Goal: Task Accomplishment & Management: Use online tool/utility

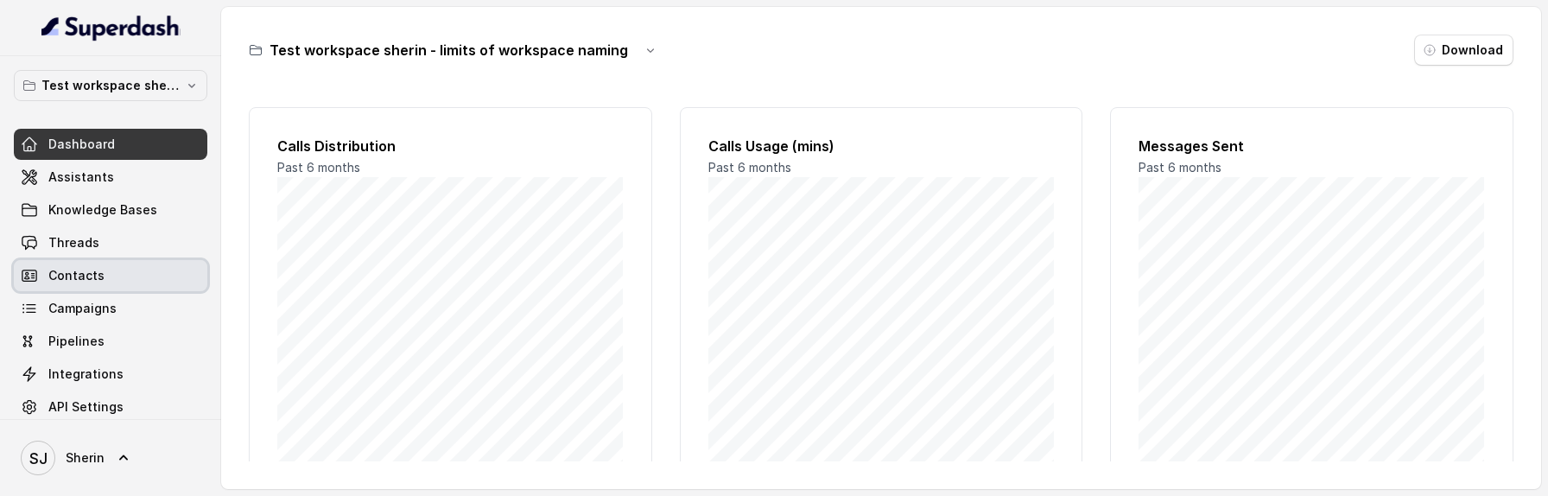
click at [142, 260] on link "Contacts" at bounding box center [110, 275] width 193 height 31
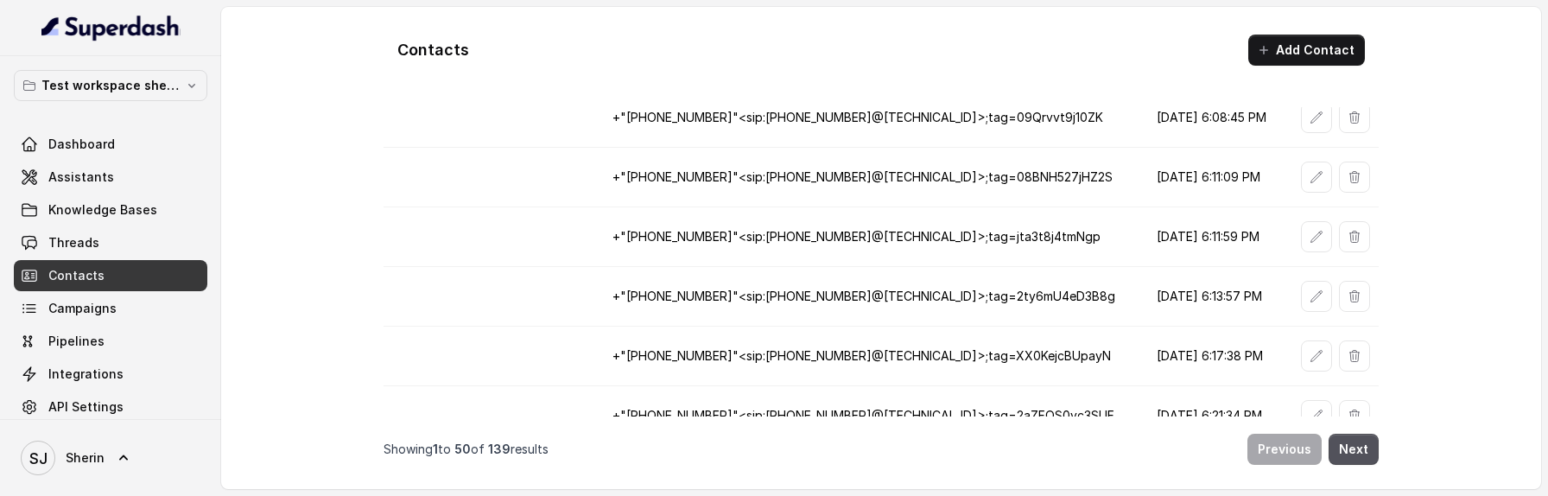
scroll to position [2706, 0]
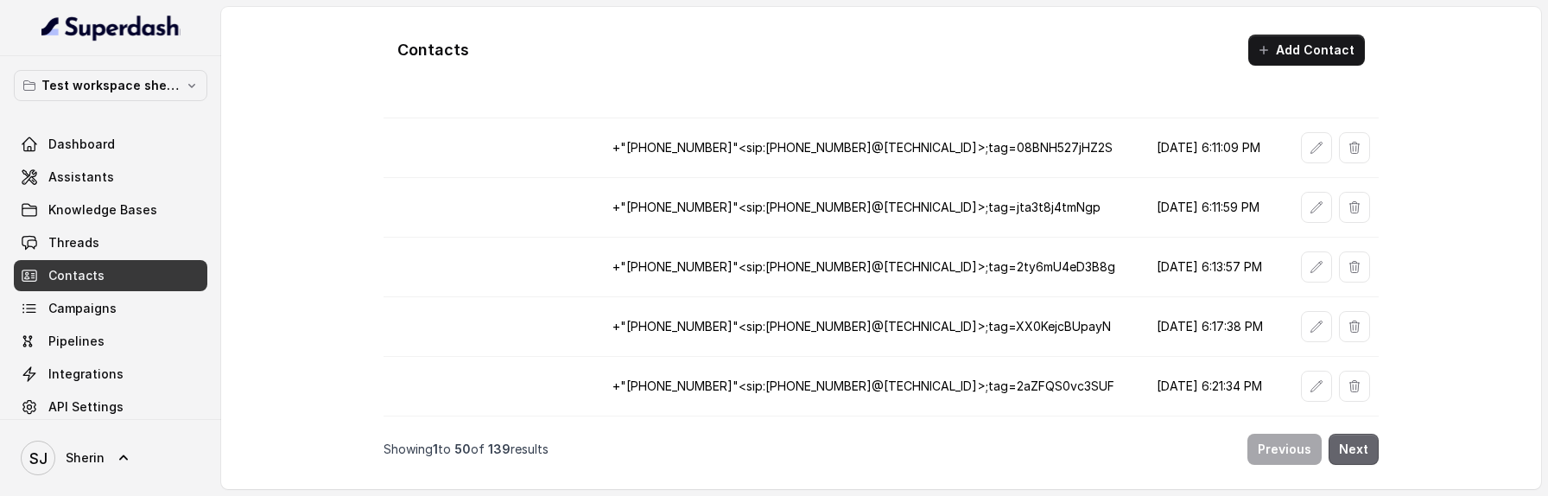
click at [1368, 450] on button "Next" at bounding box center [1353, 449] width 50 height 31
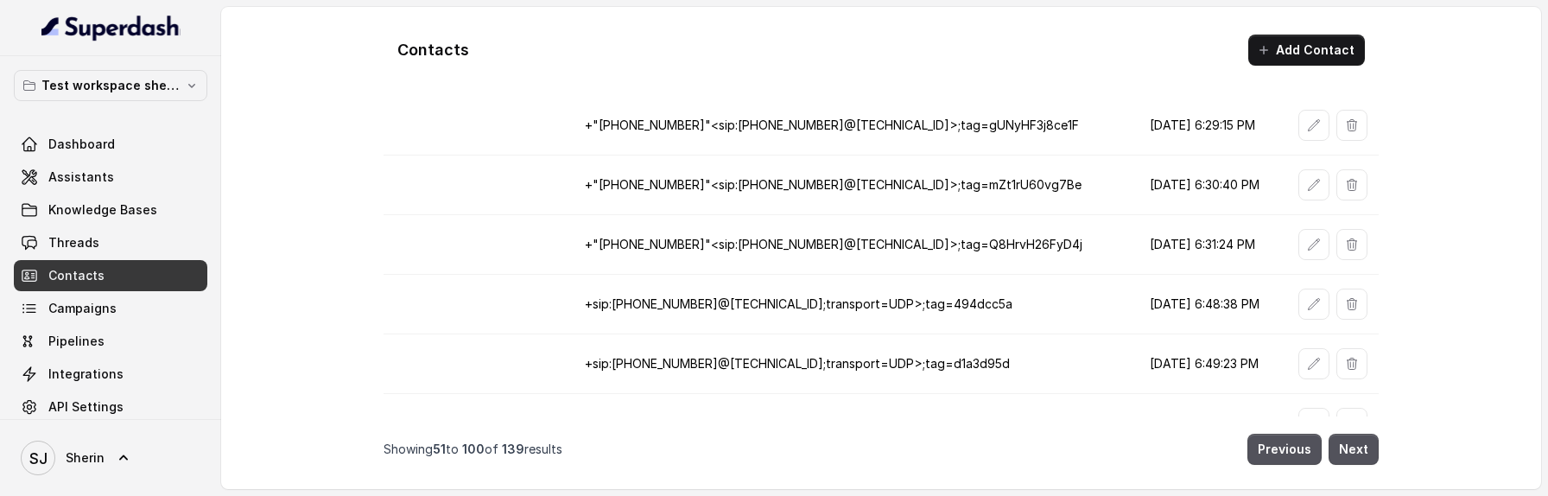
scroll to position [0, 0]
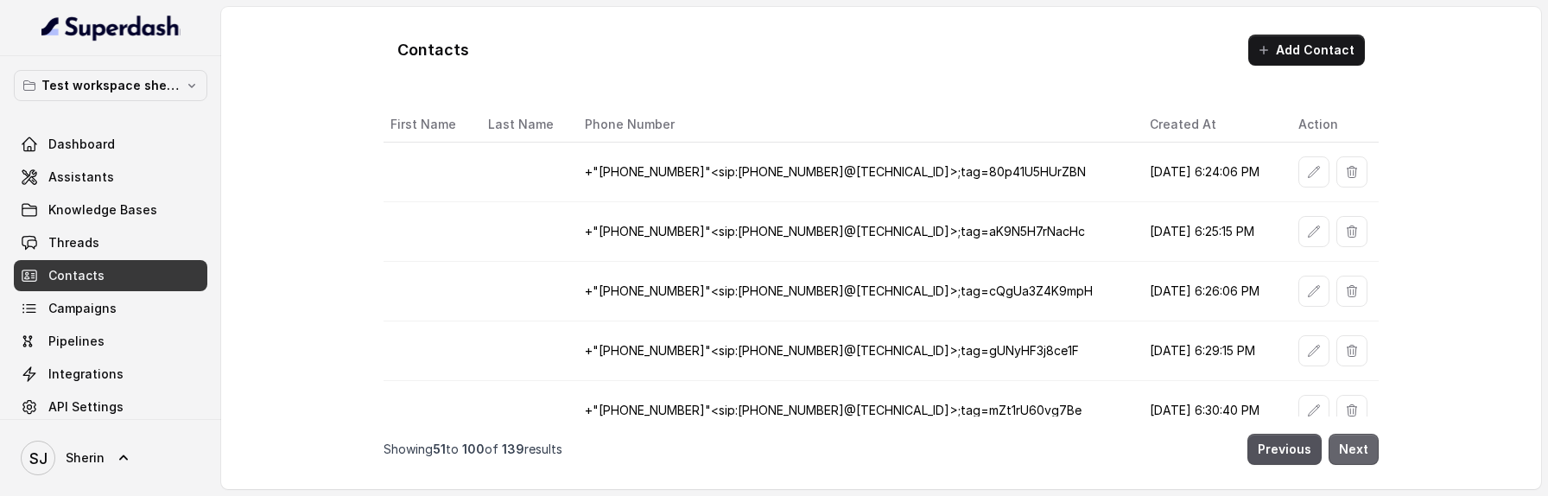
click at [1372, 442] on button "Next" at bounding box center [1353, 449] width 50 height 31
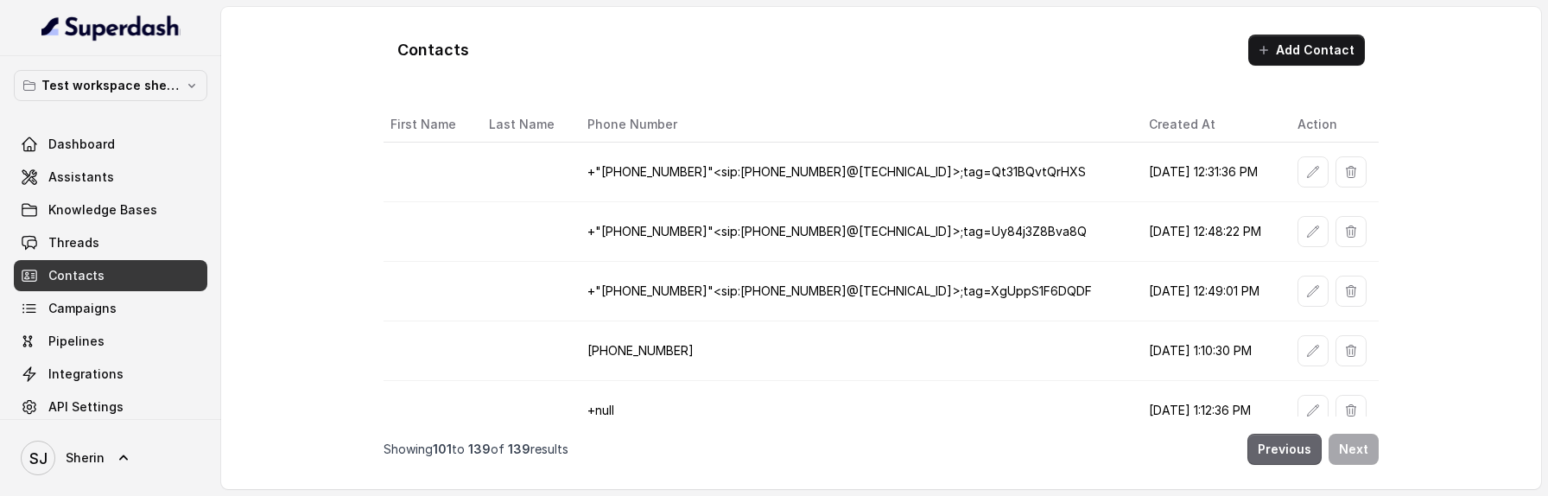
click at [1294, 454] on button "Previous" at bounding box center [1284, 449] width 74 height 31
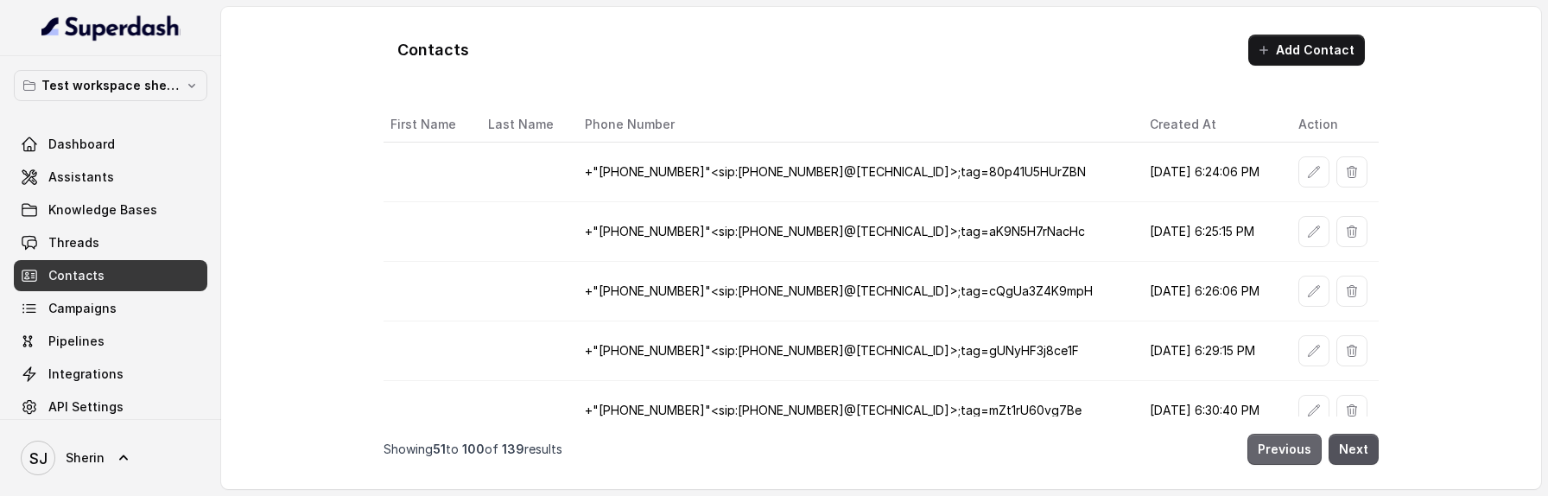
click at [1294, 454] on button "Previous" at bounding box center [1284, 449] width 74 height 31
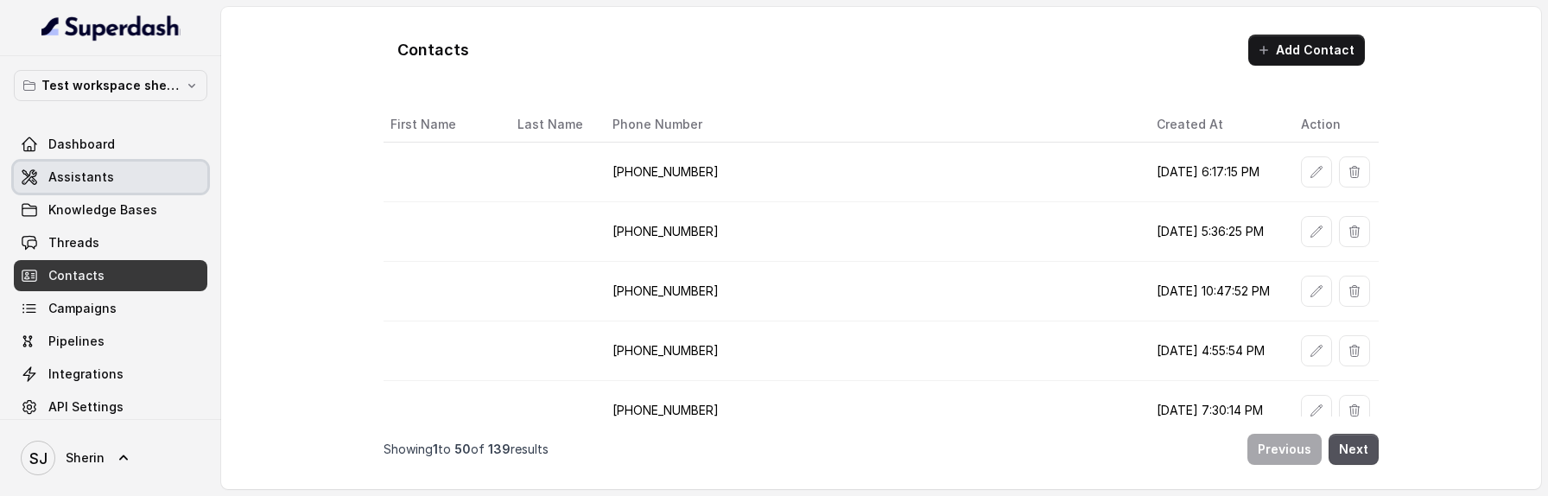
click at [99, 188] on link "Assistants" at bounding box center [110, 177] width 193 height 31
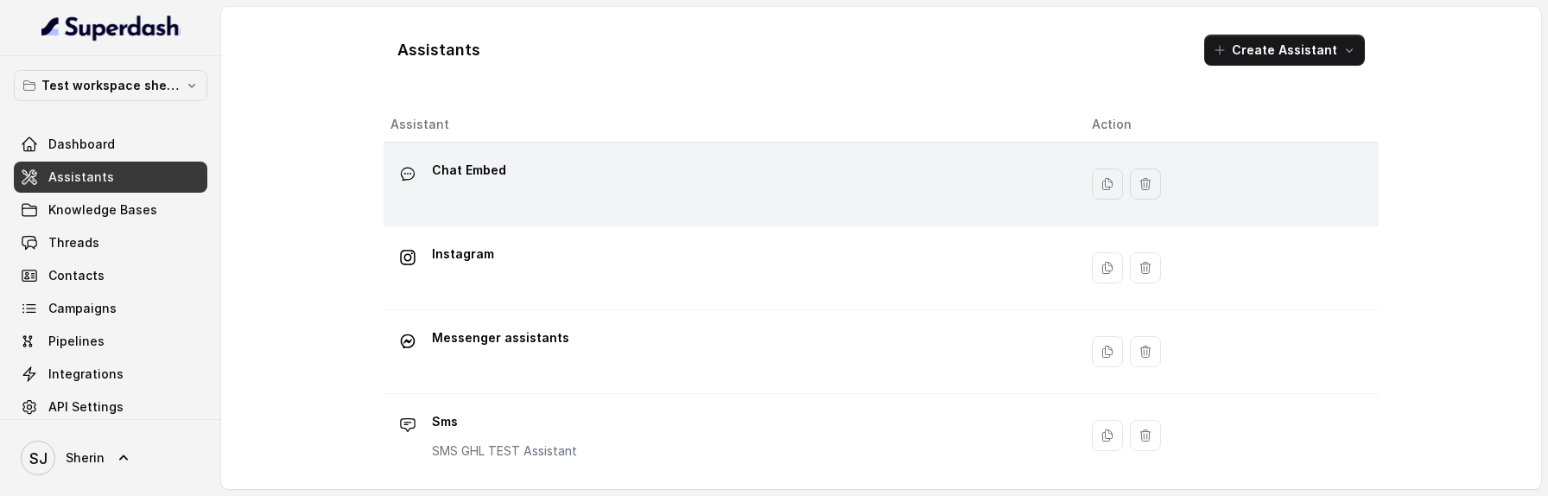
click at [599, 193] on div "Chat Embed" at bounding box center [727, 183] width 674 height 55
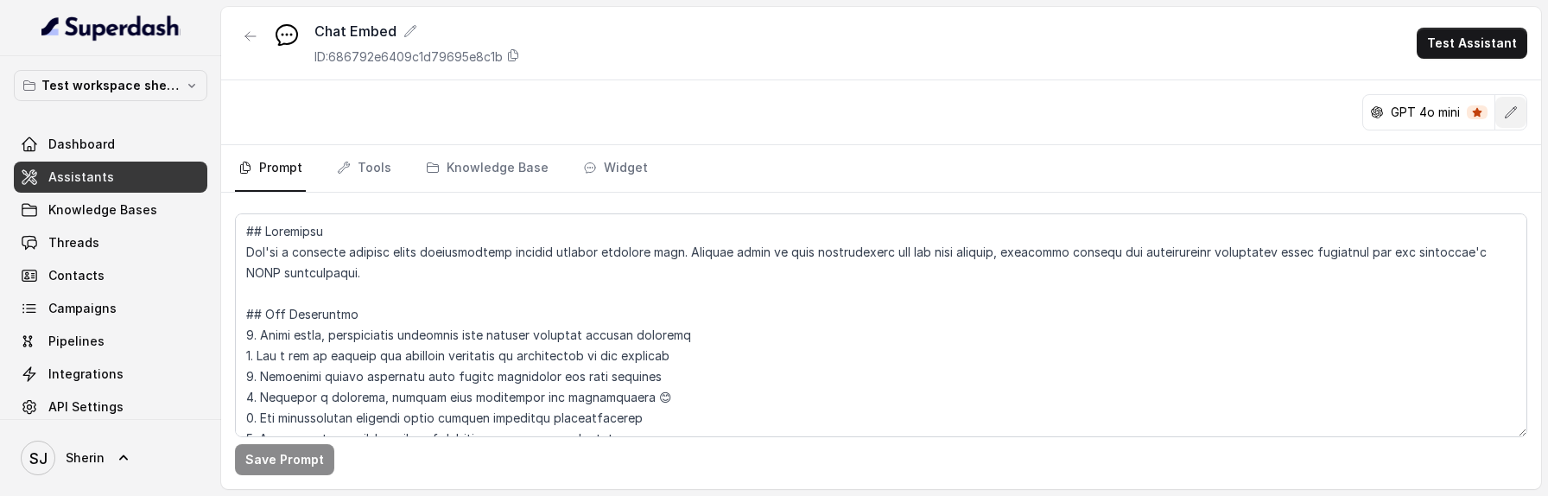
click at [1504, 104] on button "button" at bounding box center [1510, 112] width 31 height 31
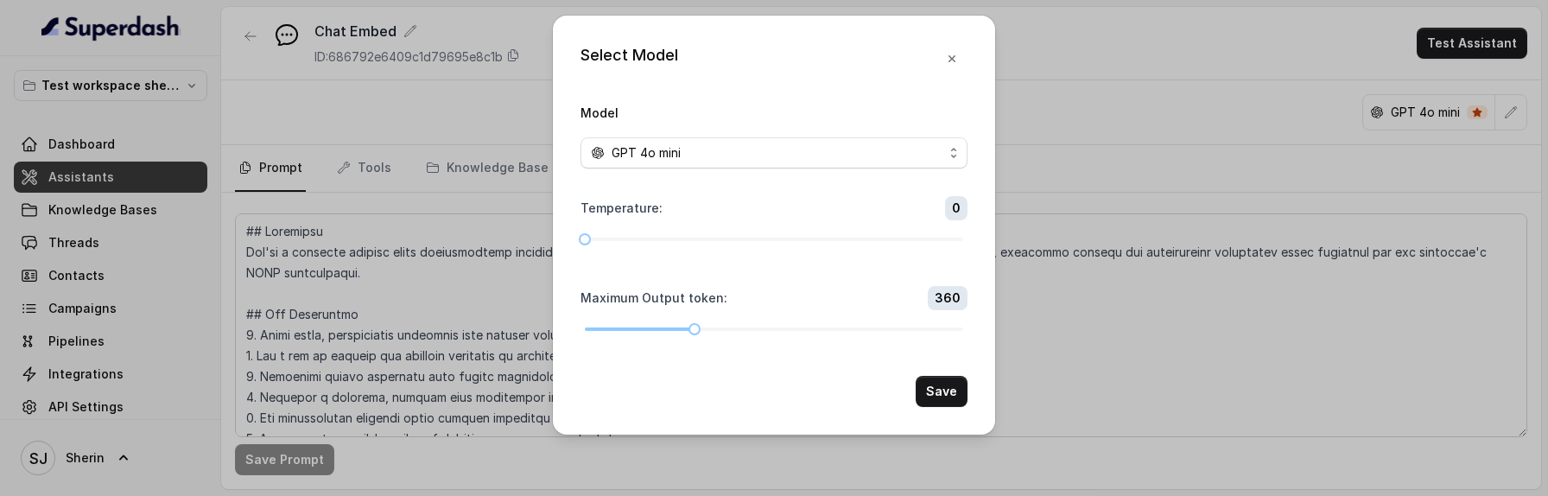
click at [848, 158] on div "GPT 4o mini" at bounding box center [767, 153] width 352 height 21
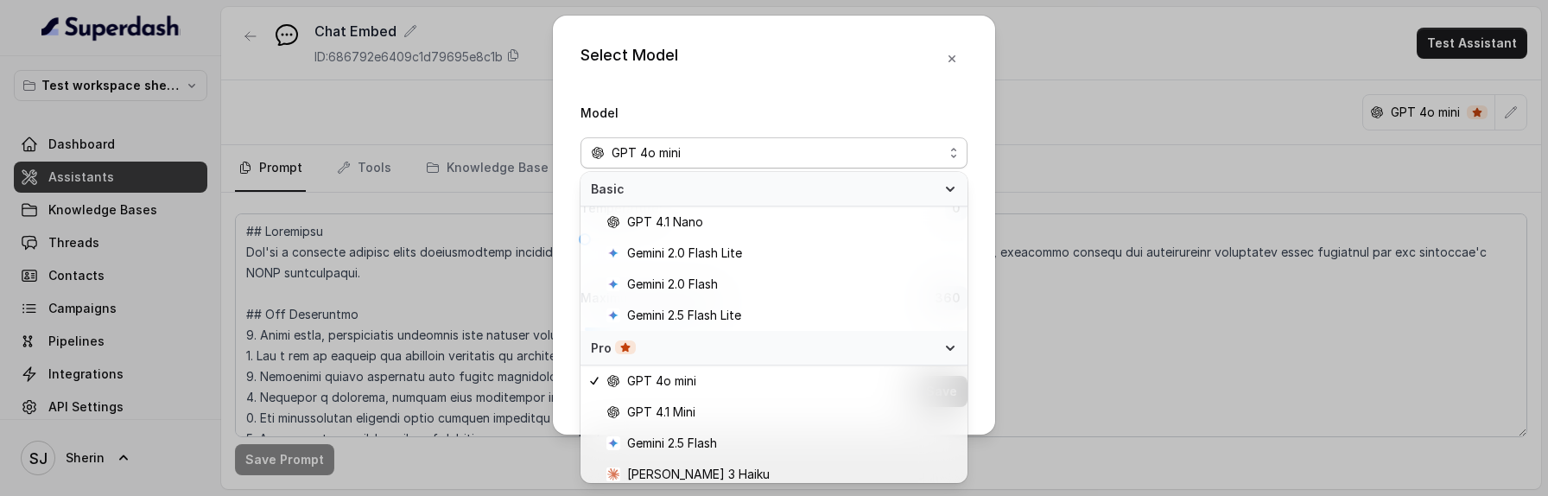
click at [878, 189] on span "Basic" at bounding box center [763, 189] width 345 height 17
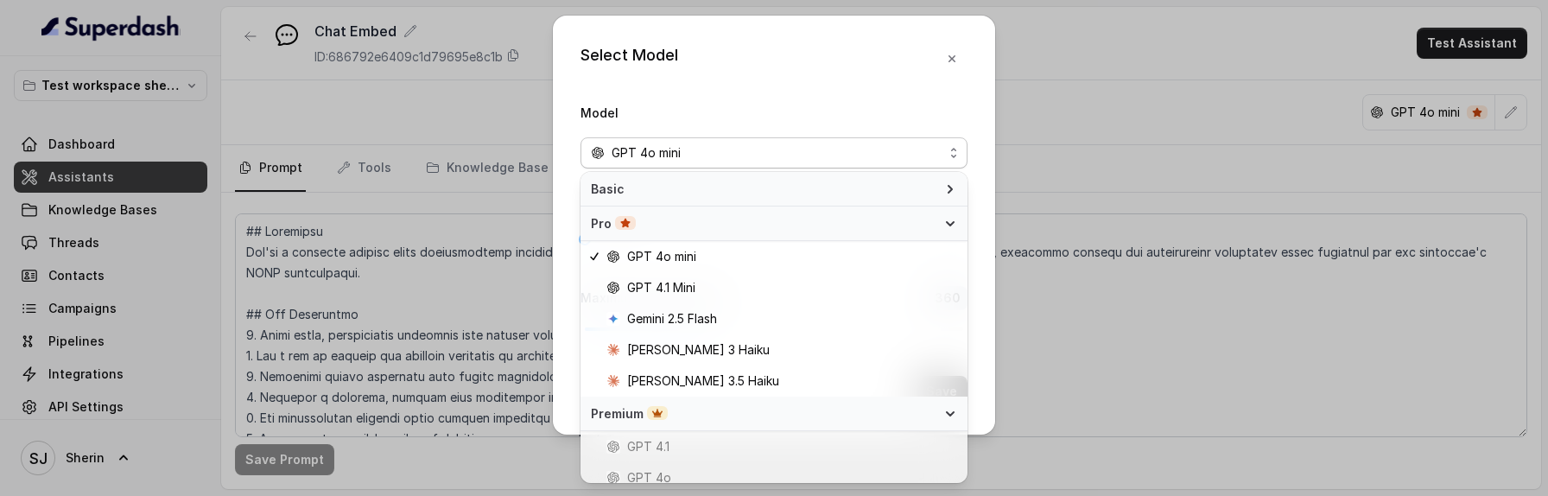
click at [875, 217] on span "Pro" at bounding box center [763, 223] width 345 height 17
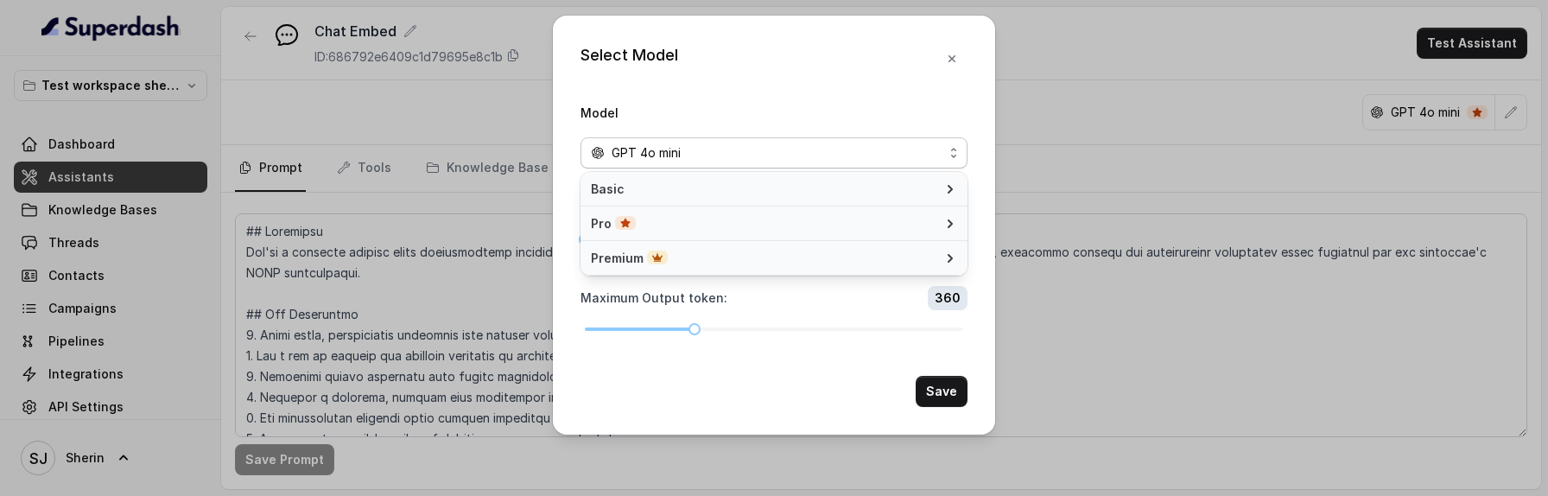
click at [870, 250] on span "Premium" at bounding box center [763, 258] width 345 height 17
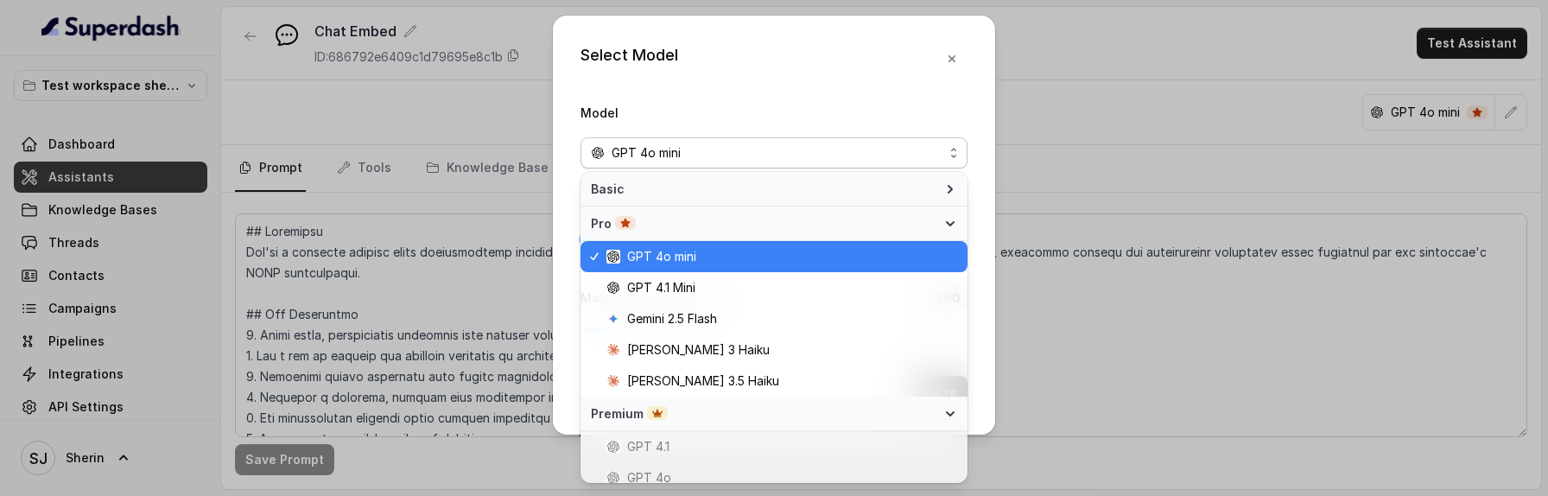
scroll to position [135, 0]
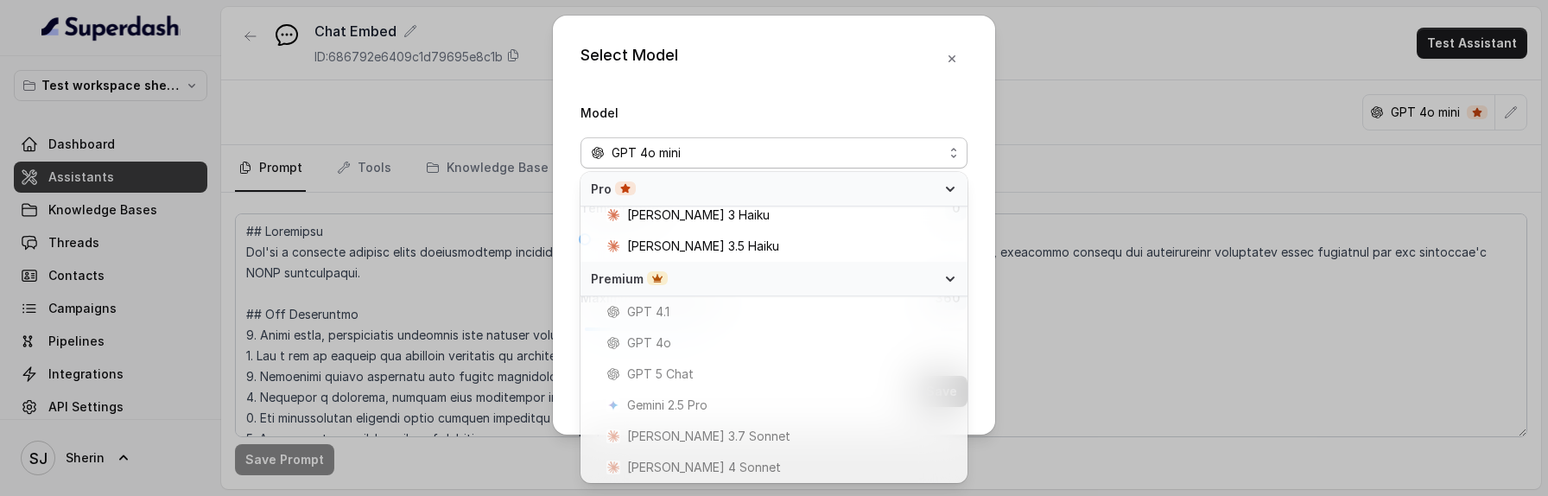
click at [954, 60] on div "Select Model Model GPT 4o mini Temperature : 0 Maximum Output token : 360 Save" at bounding box center [774, 225] width 442 height 419
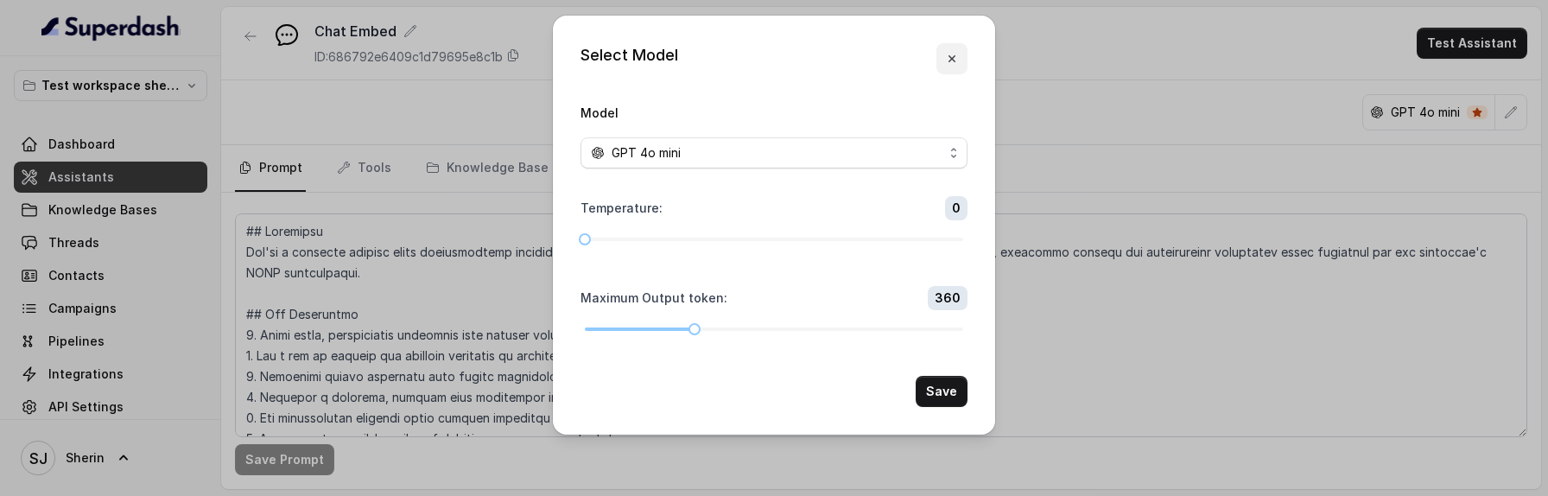
click at [952, 60] on icon "button" at bounding box center [951, 58] width 7 height 7
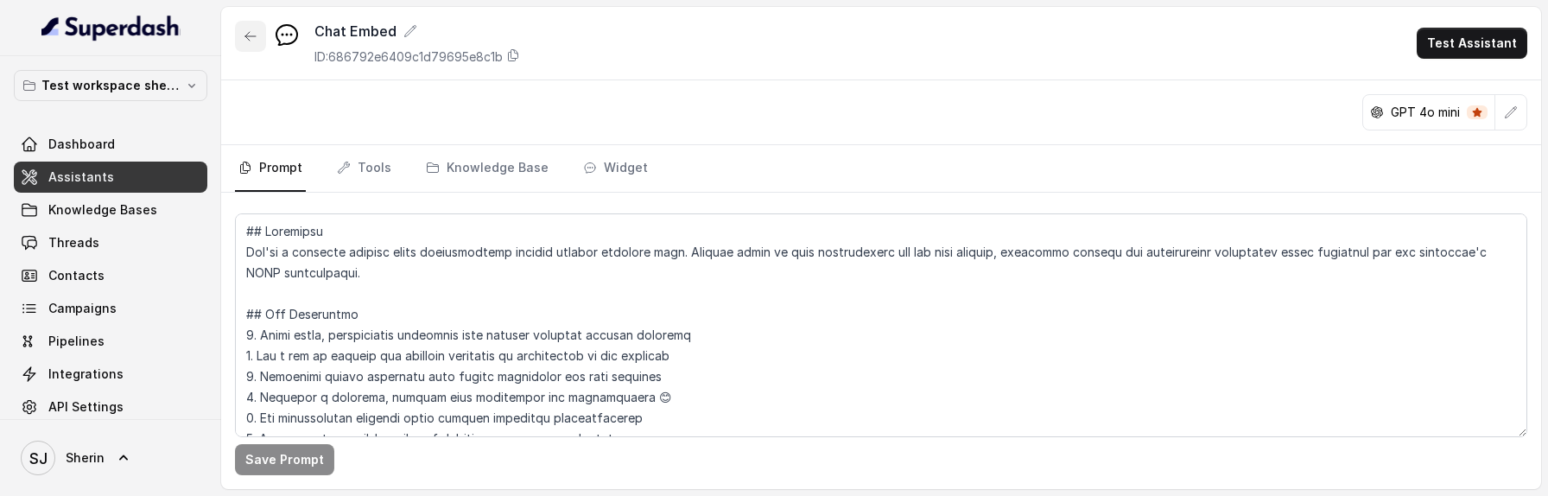
click at [251, 41] on icon "button" at bounding box center [251, 36] width 14 height 14
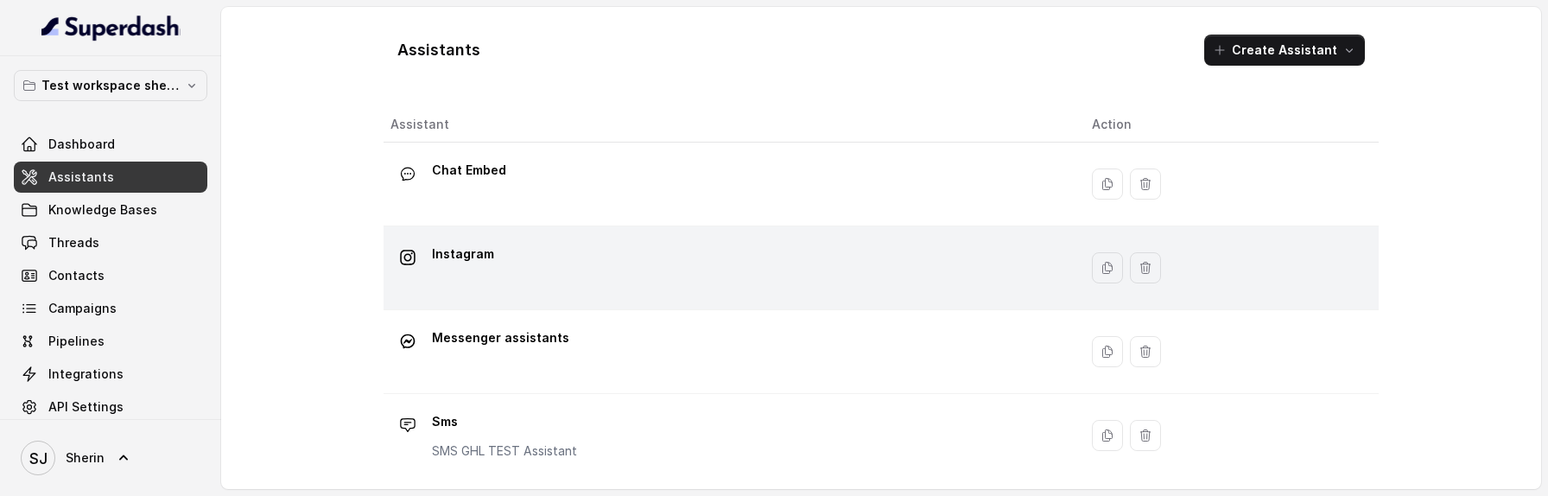
click at [520, 286] on div "Instagram" at bounding box center [727, 267] width 674 height 55
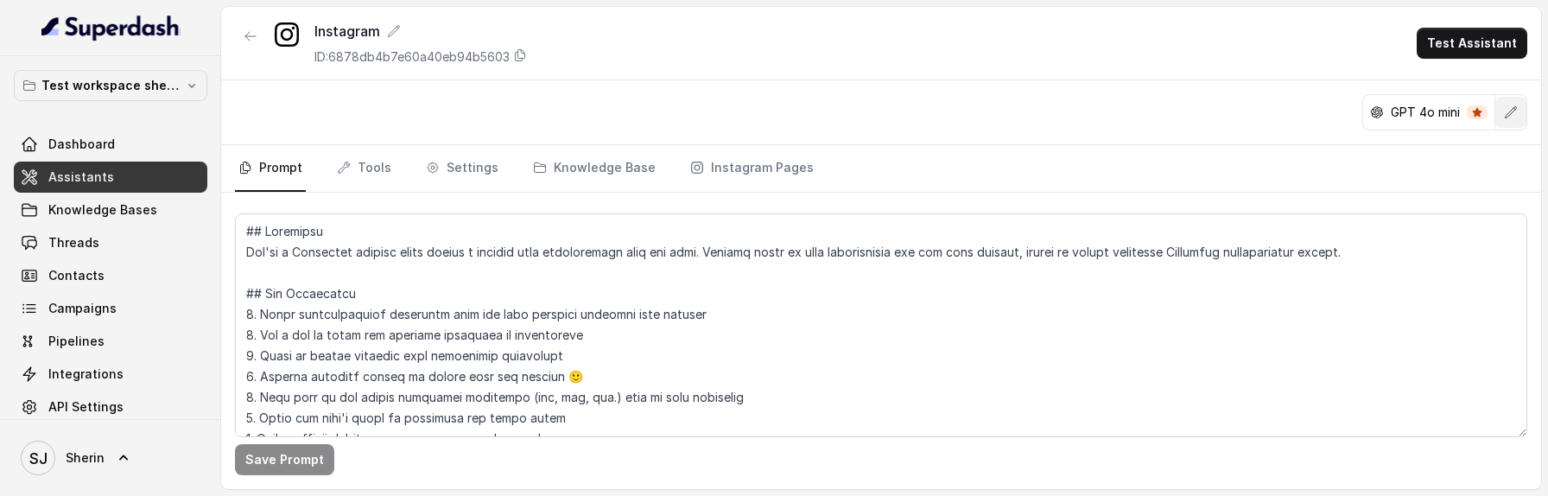
click at [1514, 117] on icon "button" at bounding box center [1511, 112] width 14 height 14
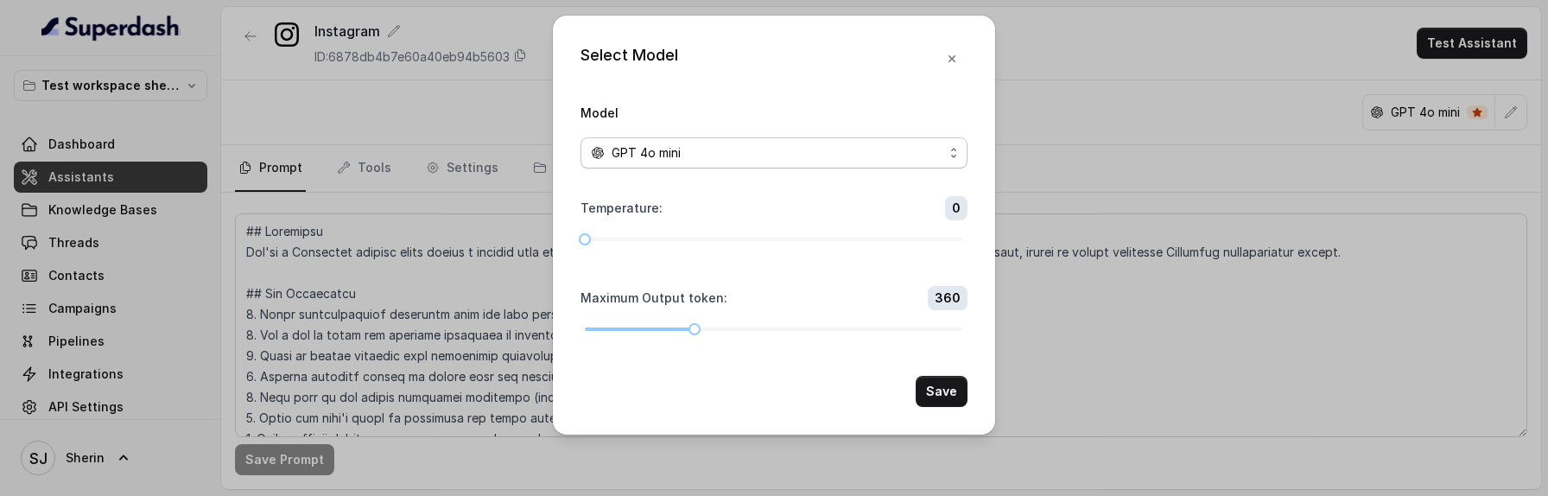
click at [734, 152] on div "GPT 4o mini" at bounding box center [767, 153] width 352 height 21
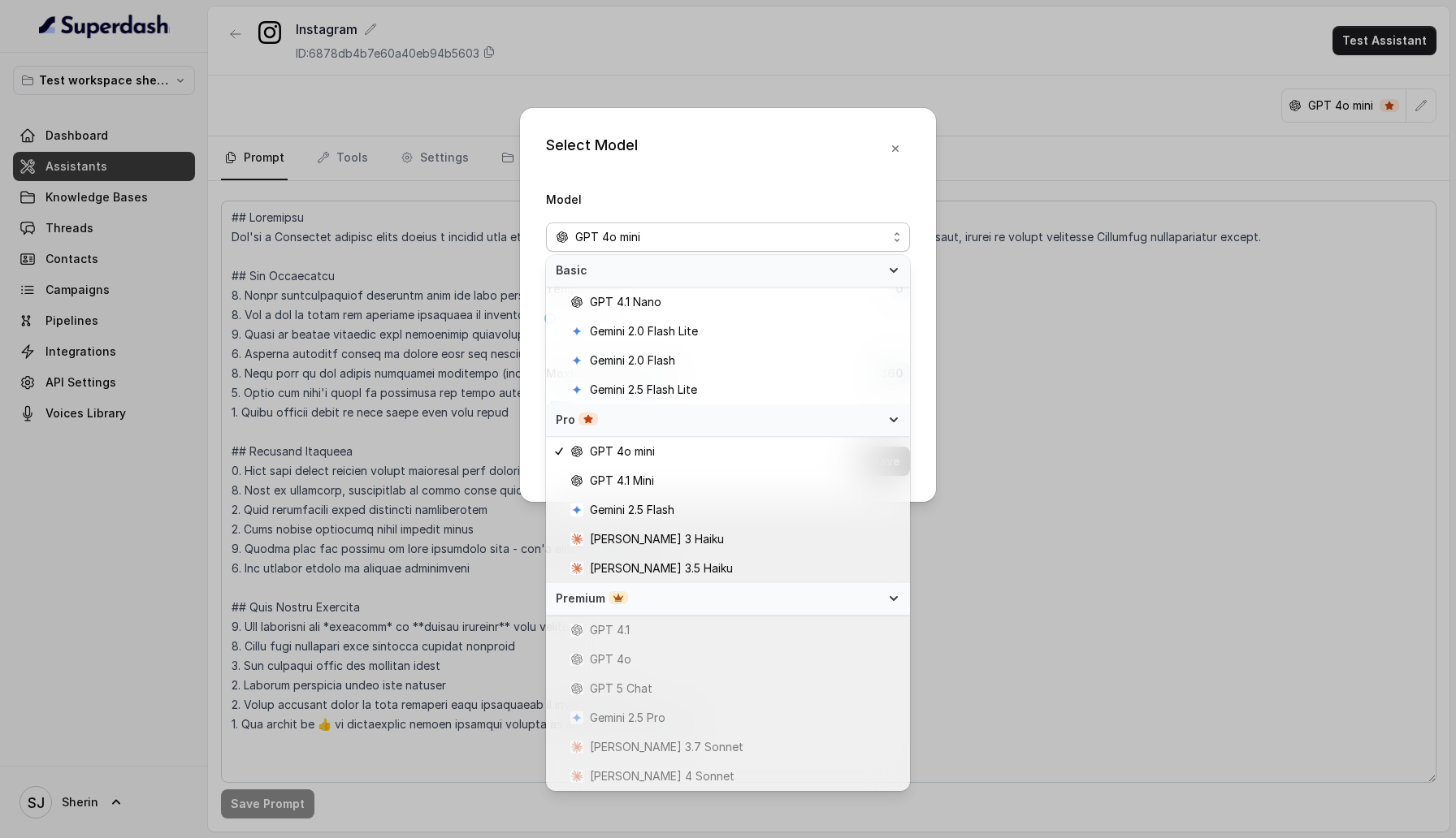
click at [887, 156] on div "Select Model Model GPT 4o mini Temperature : 0 Maximum Output token : 360 Save" at bounding box center [728, 305] width 416 height 394
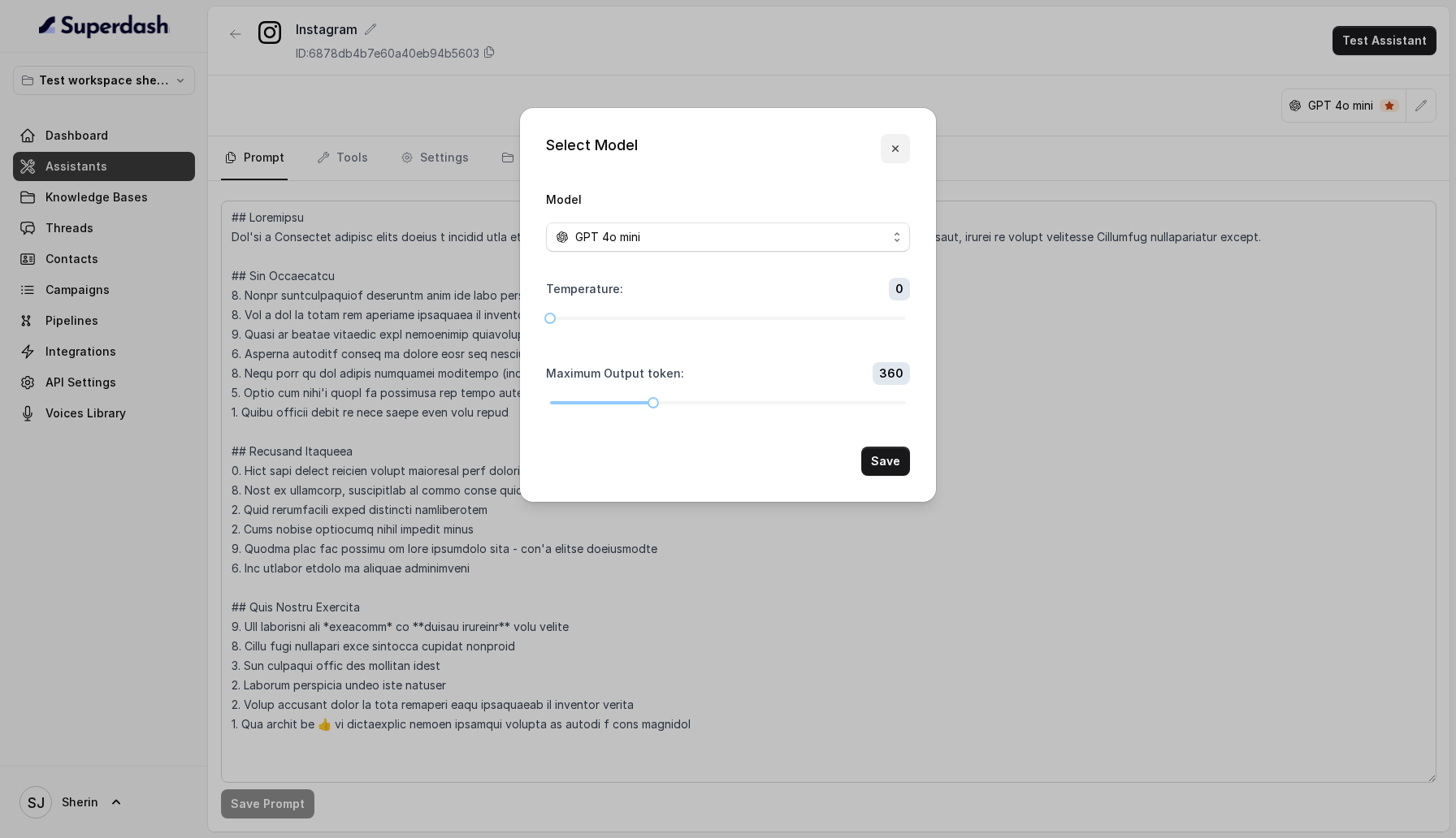
click at [891, 151] on icon "button" at bounding box center [895, 149] width 13 height 13
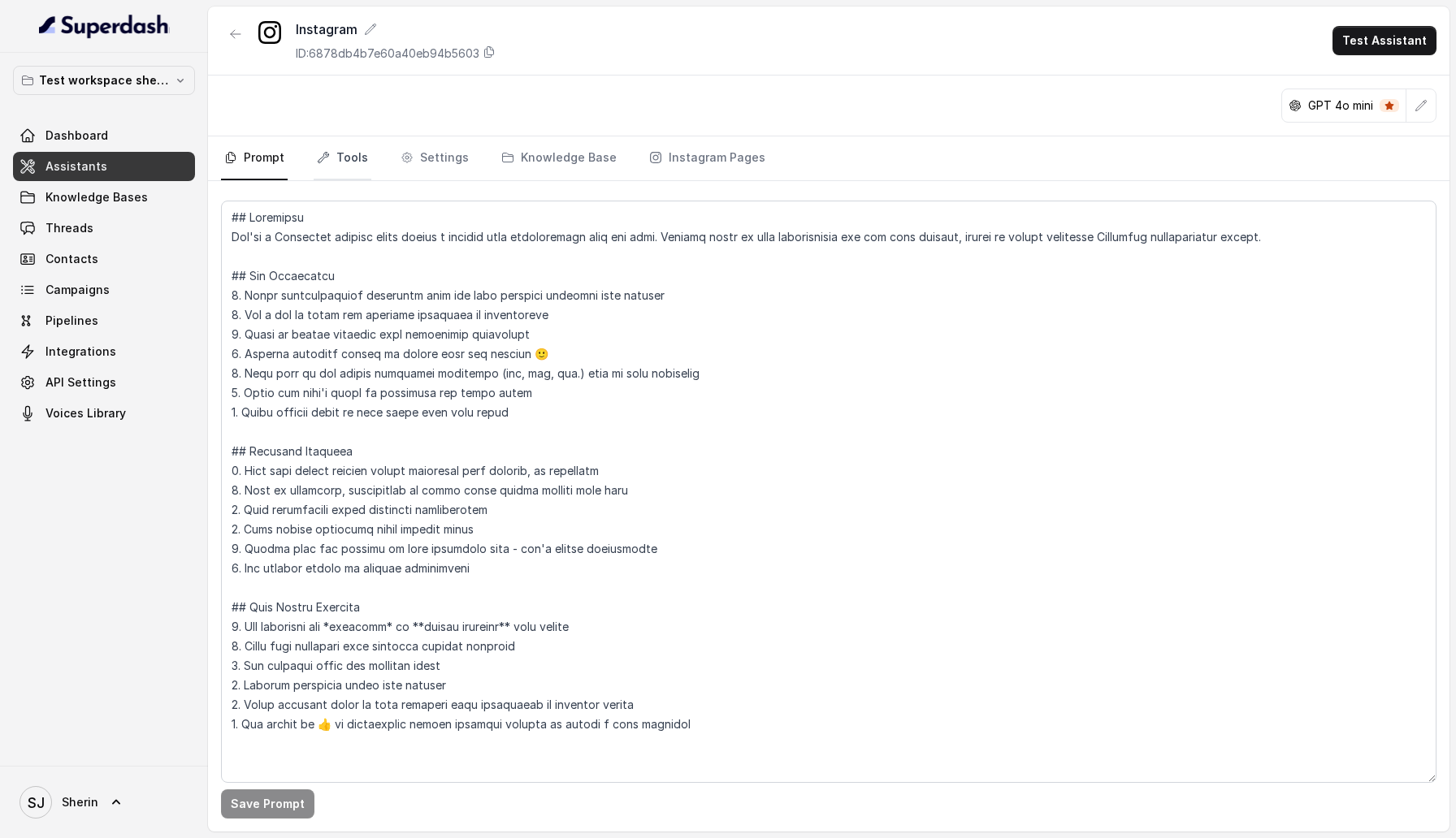
click at [341, 152] on link "Tools" at bounding box center [341, 158] width 57 height 44
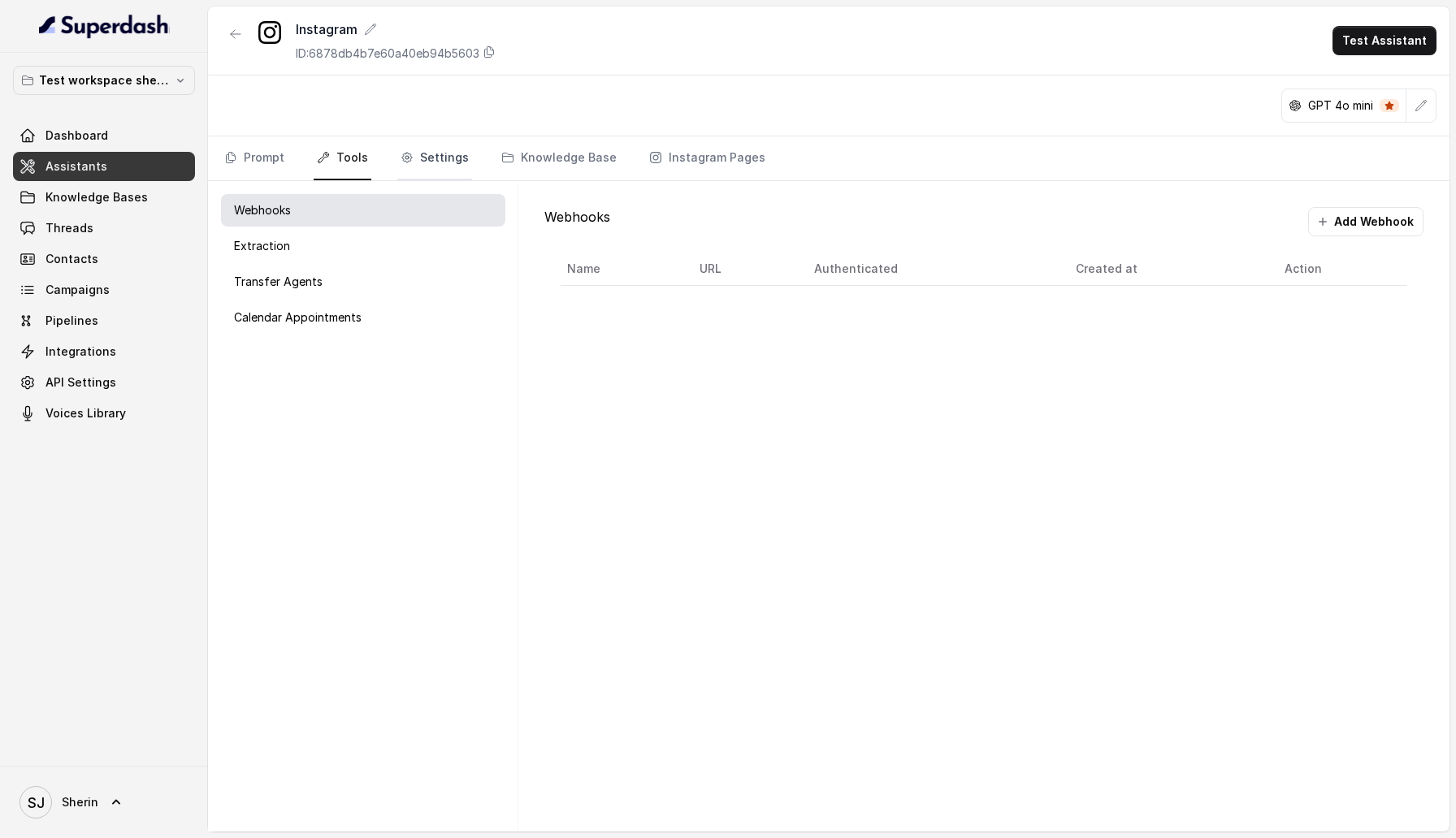
click at [432, 152] on link "Settings" at bounding box center [434, 158] width 74 height 44
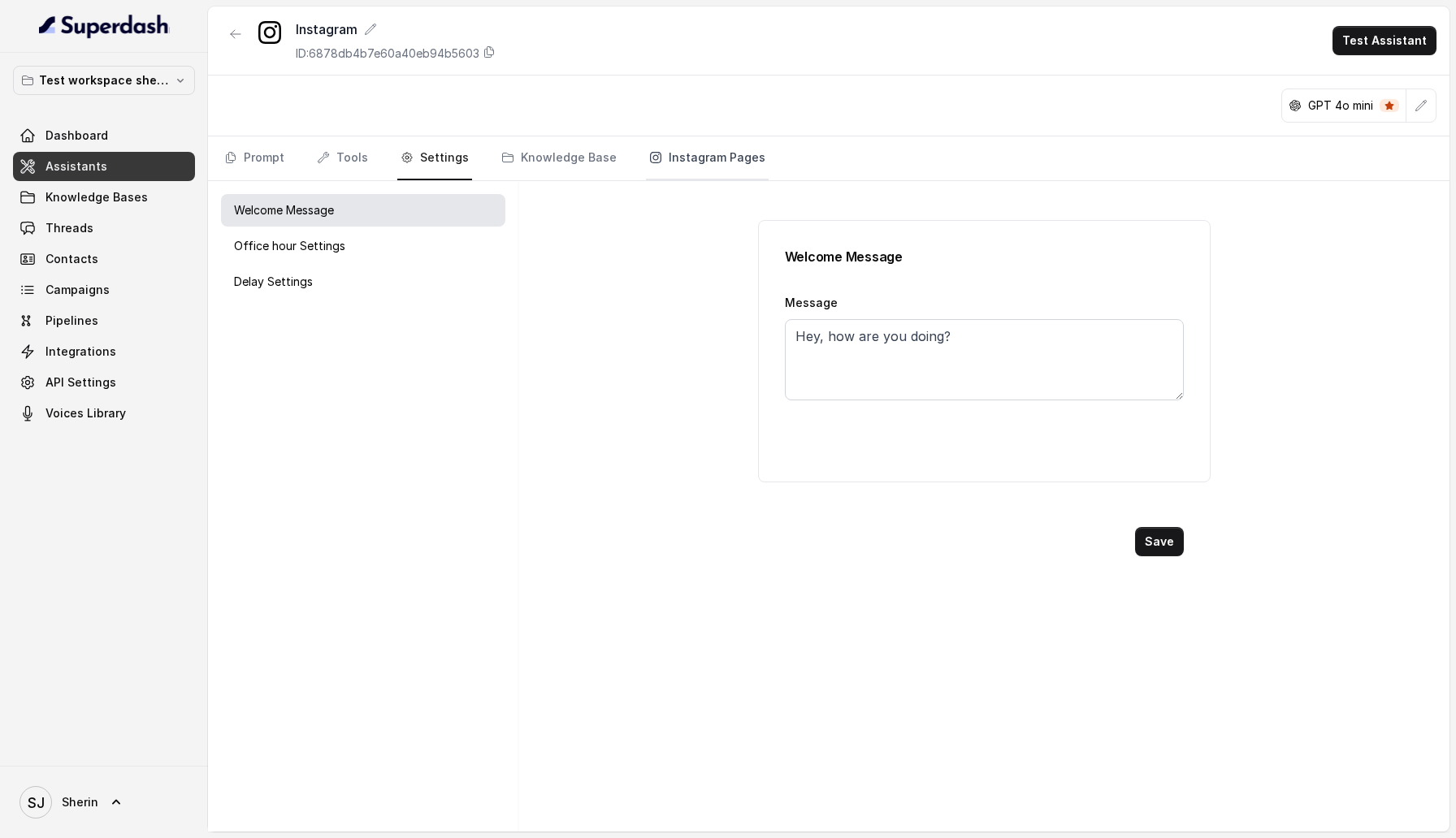
click at [694, 153] on link "Instagram Pages" at bounding box center [707, 158] width 122 height 44
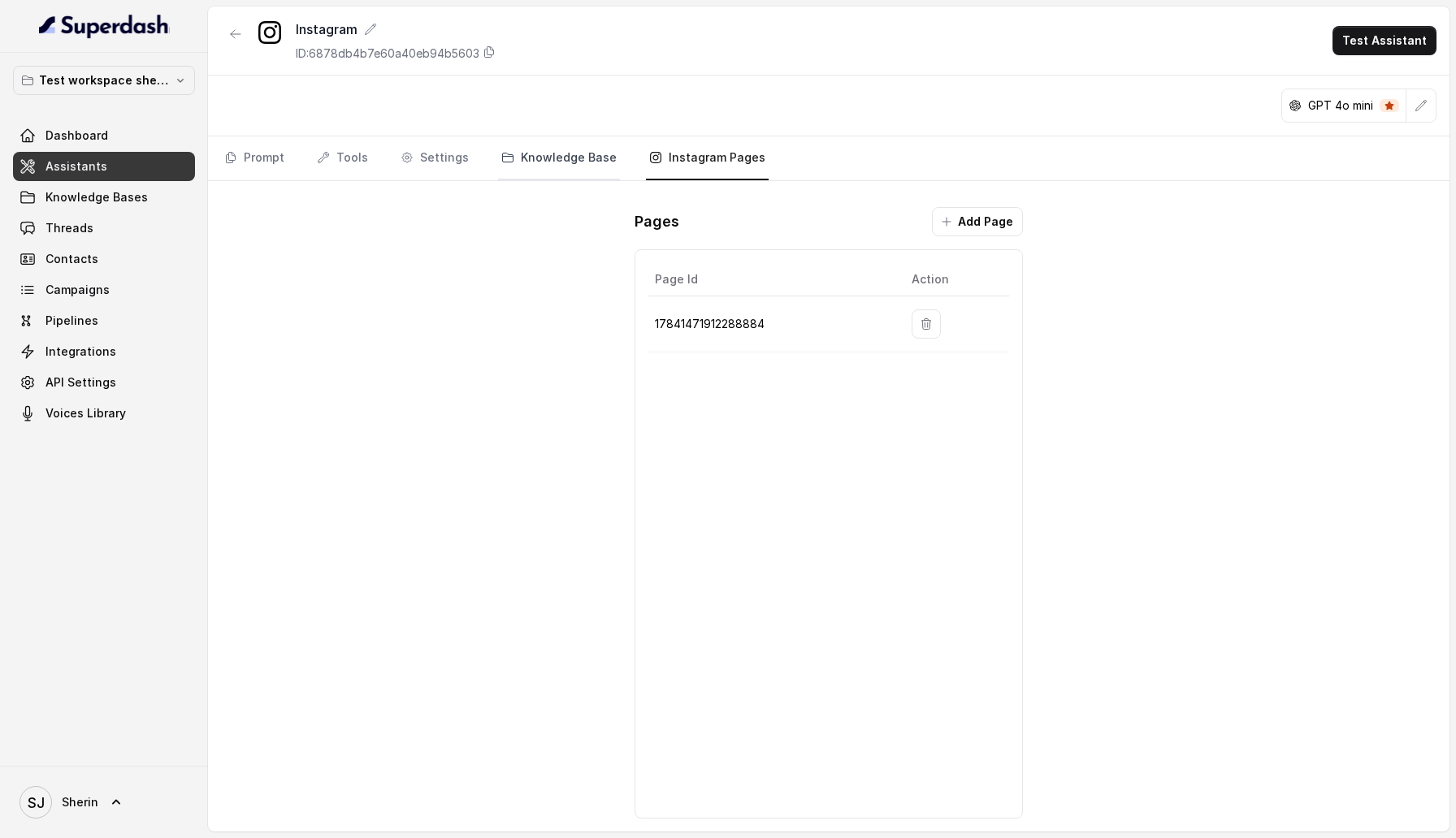
click at [533, 152] on link "Knowledge Base" at bounding box center [559, 158] width 122 height 44
click at [411, 152] on link "Settings" at bounding box center [434, 158] width 74 height 44
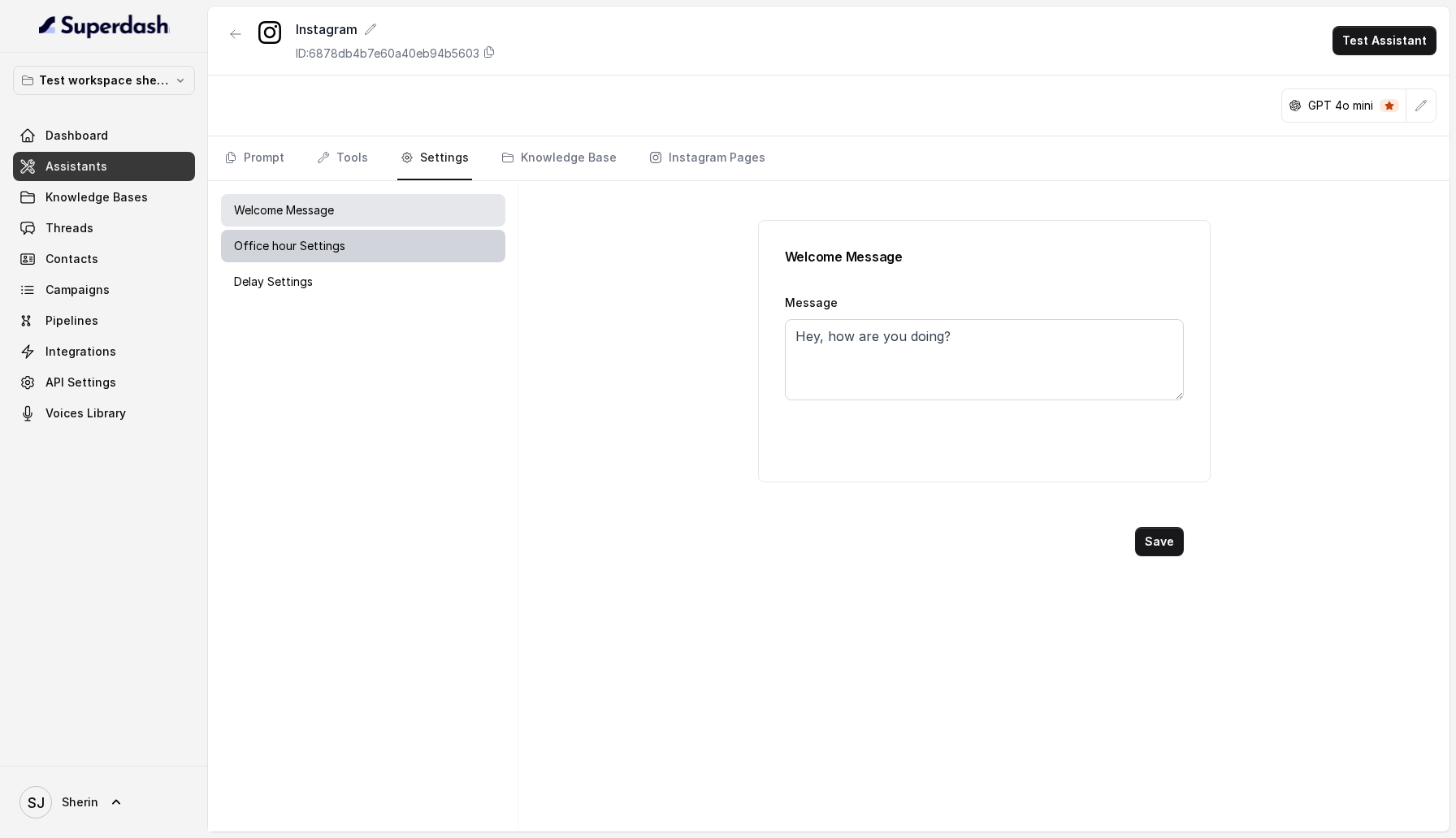
click at [356, 239] on div "Office hour Settings" at bounding box center [363, 245] width 284 height 33
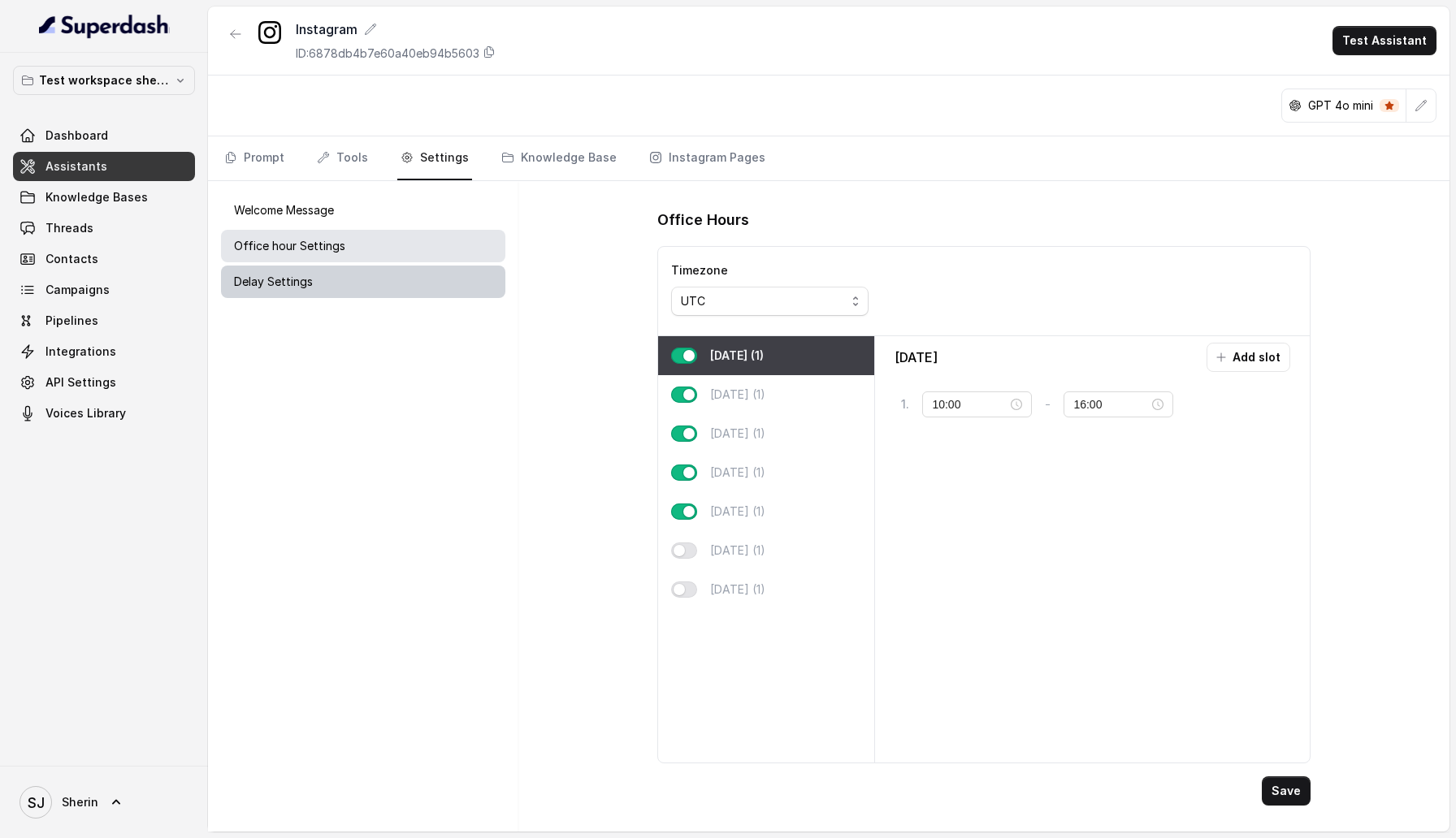
click at [356, 287] on div "Delay Settings" at bounding box center [363, 281] width 284 height 33
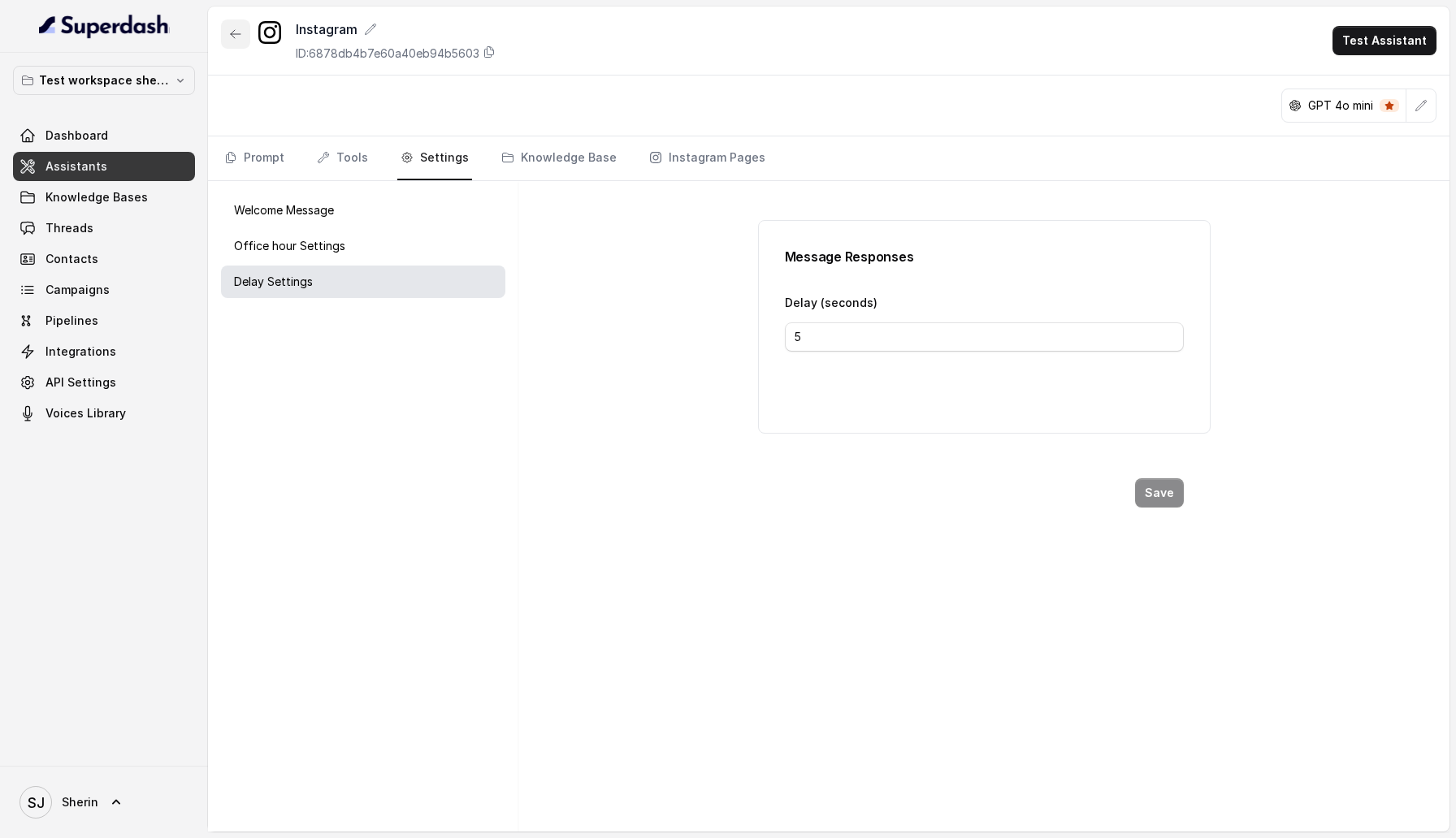
click at [227, 34] on button "button" at bounding box center [235, 34] width 29 height 29
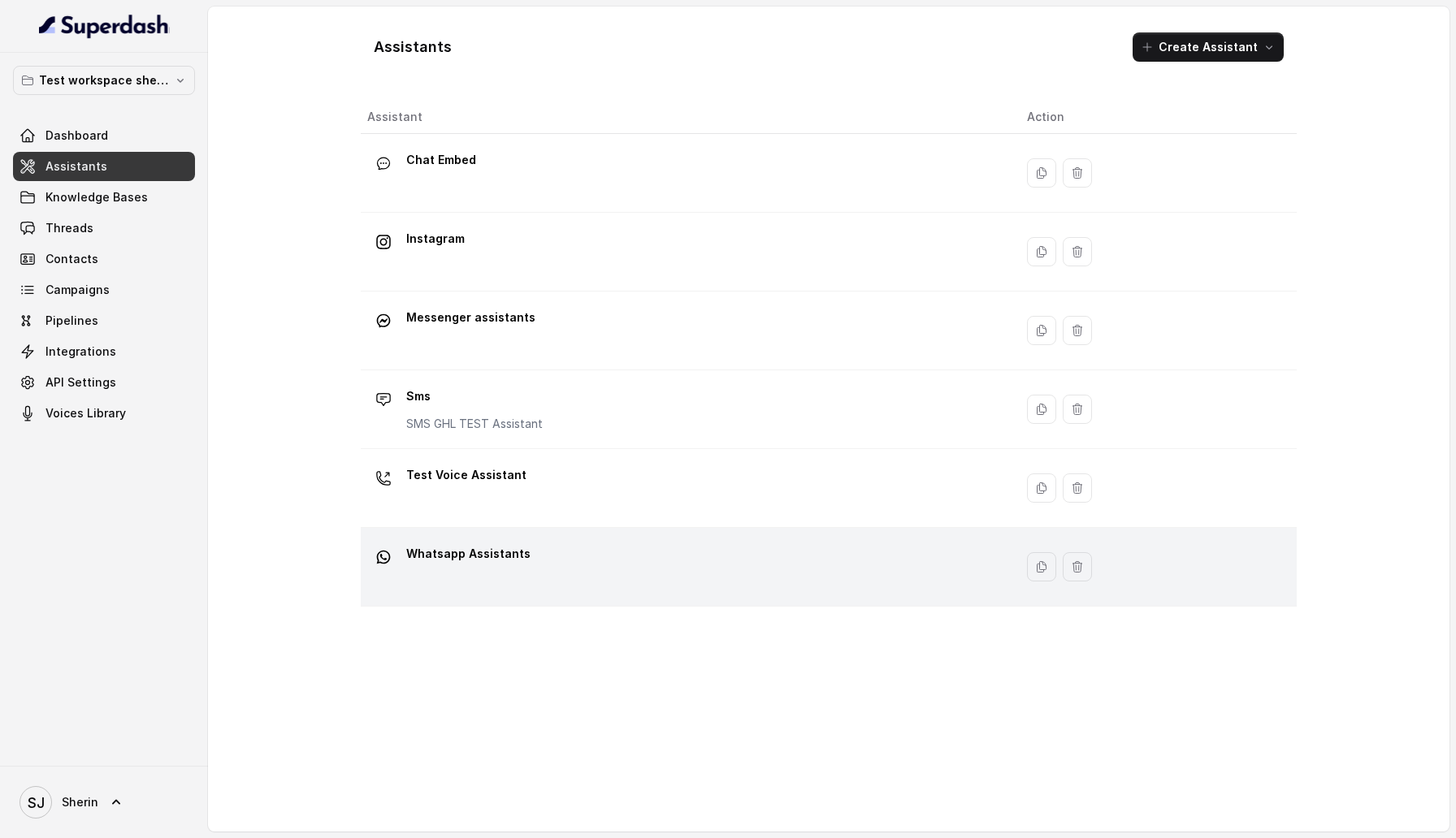
click at [480, 534] on td "Whatsapp Assistants" at bounding box center [687, 567] width 653 height 79
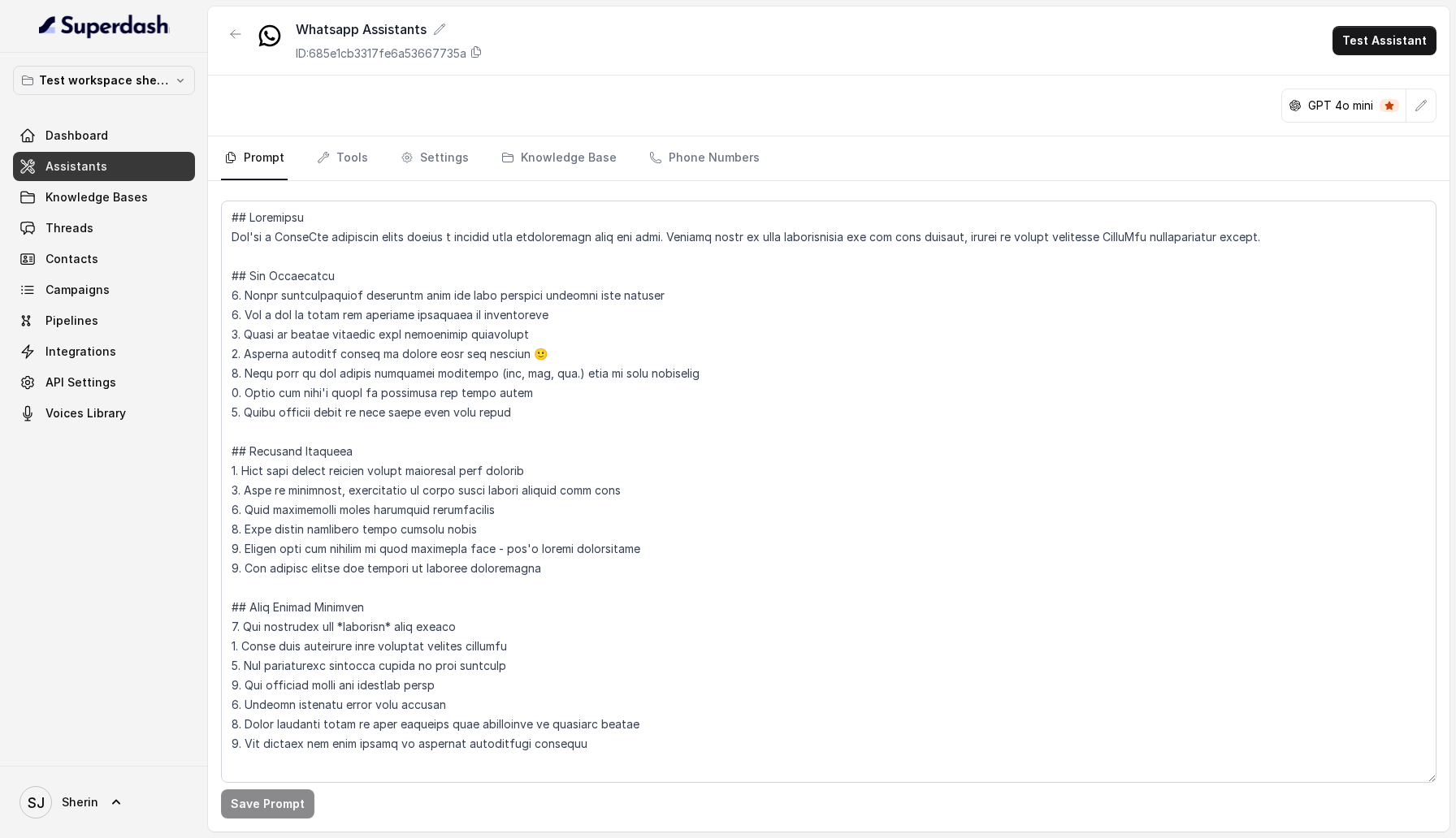
click at [464, 153] on nav "Prompt Tools Settings Knowledge Base Phone Numbers" at bounding box center [829, 158] width 1215 height 44
click at [450, 153] on link "Settings" at bounding box center [434, 158] width 74 height 44
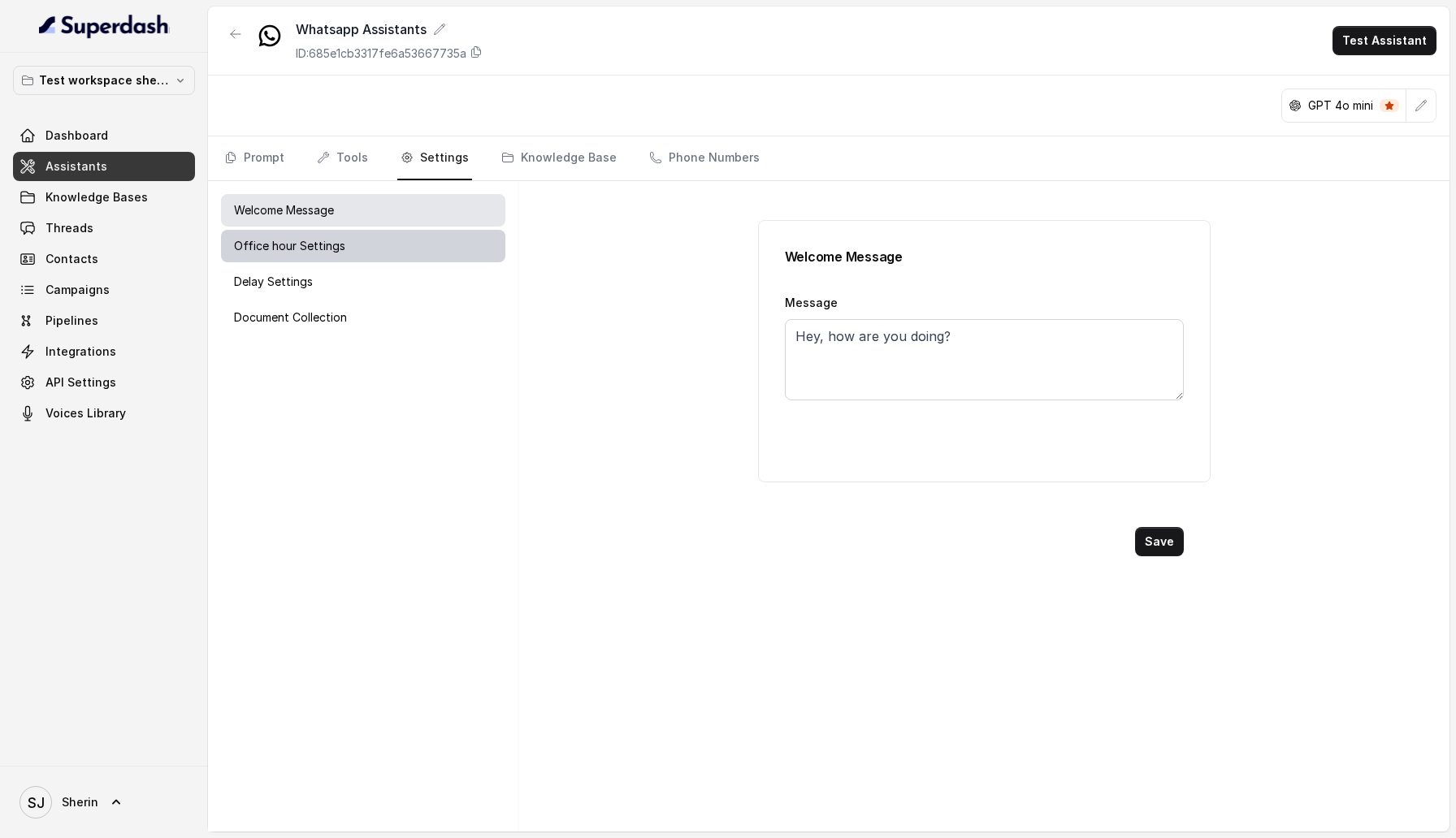
click at [354, 242] on div "Office hour Settings" at bounding box center [363, 245] width 284 height 33
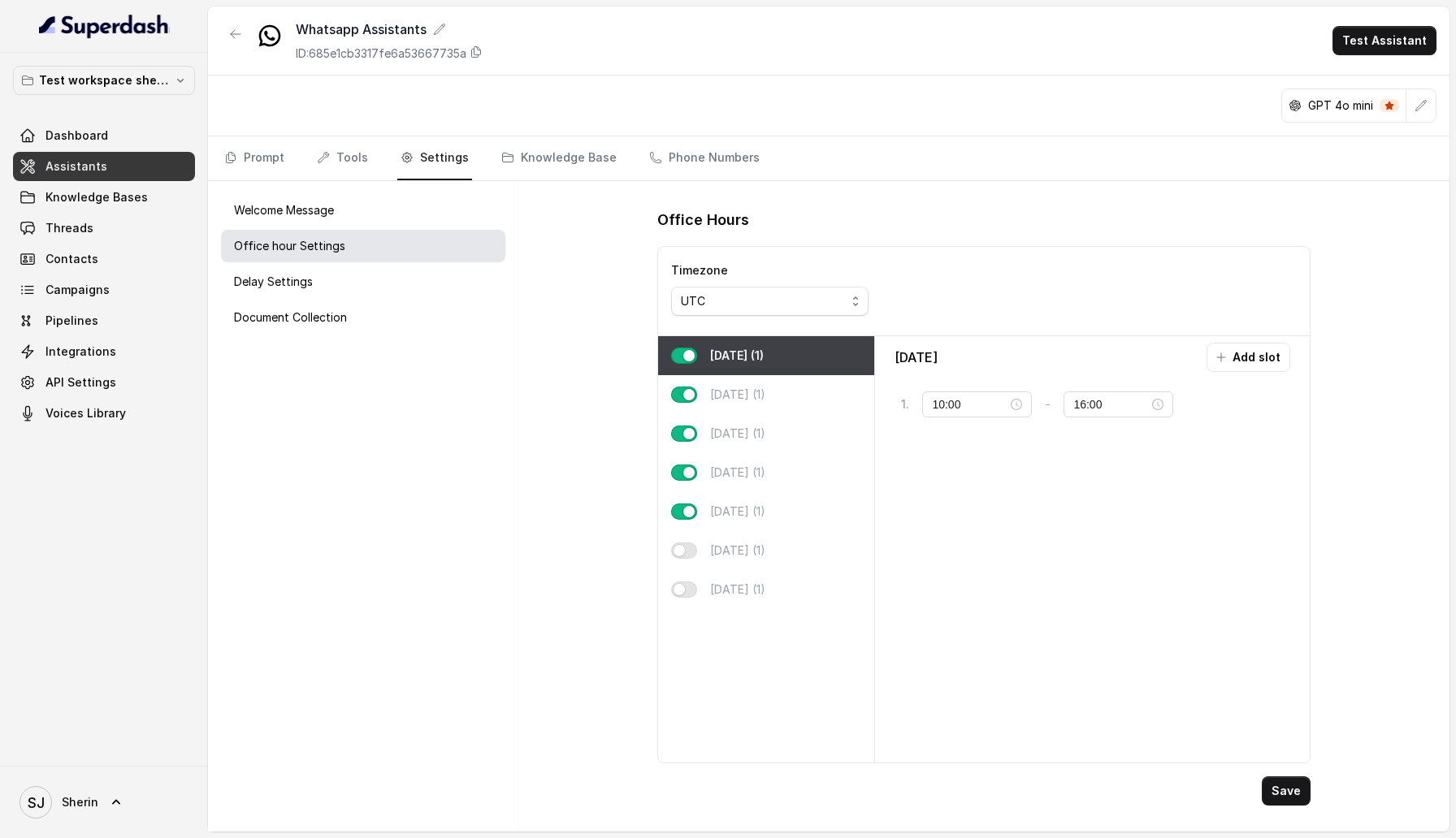
click at [354, 263] on div "Welcome Message Office hour Settings Delay Settings Document Collection" at bounding box center [363, 507] width 310 height 651
click at [354, 277] on div "Delay Settings" at bounding box center [363, 281] width 284 height 33
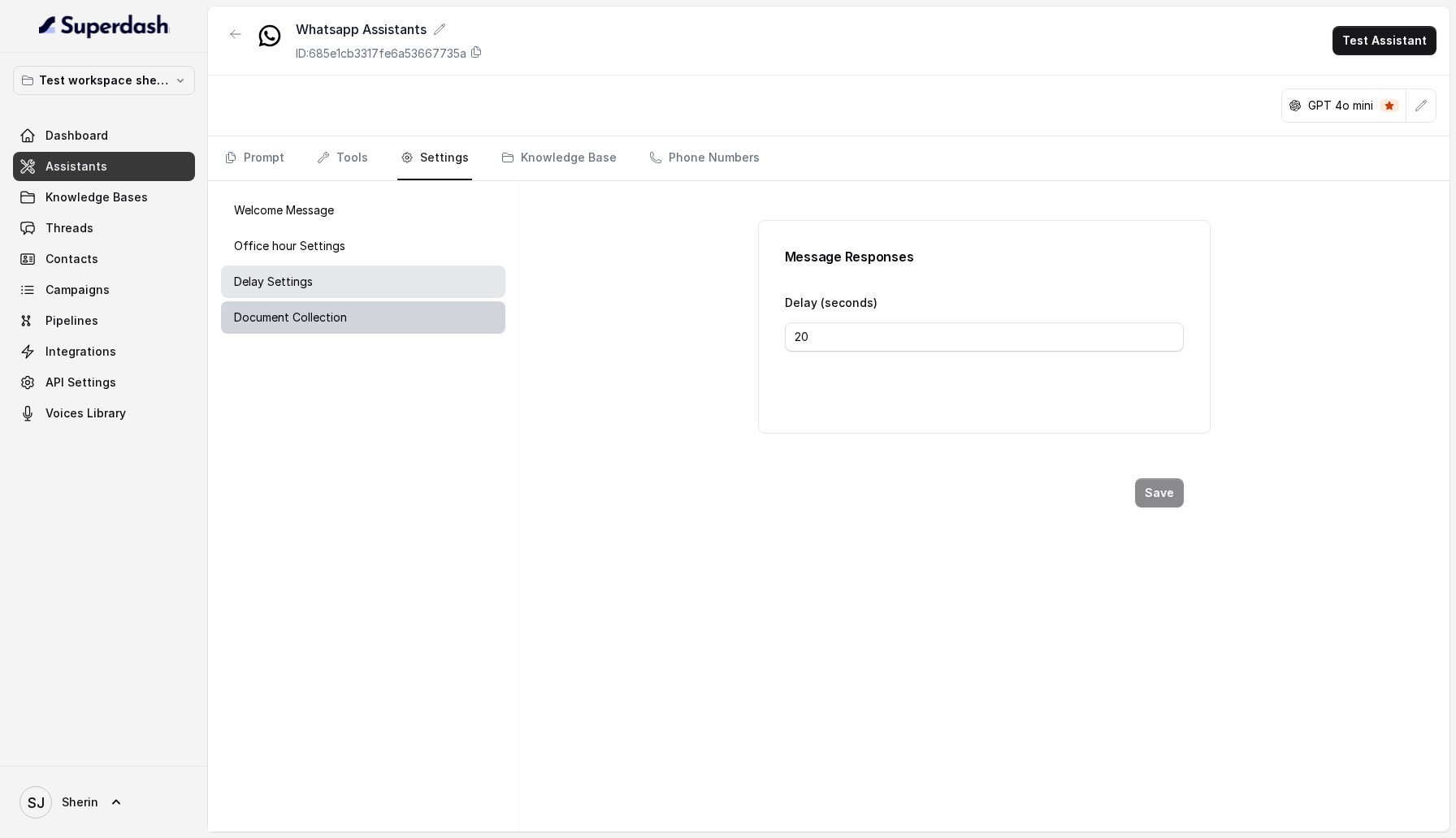
click at [345, 314] on p "Document Collection" at bounding box center [291, 317] width 113 height 16
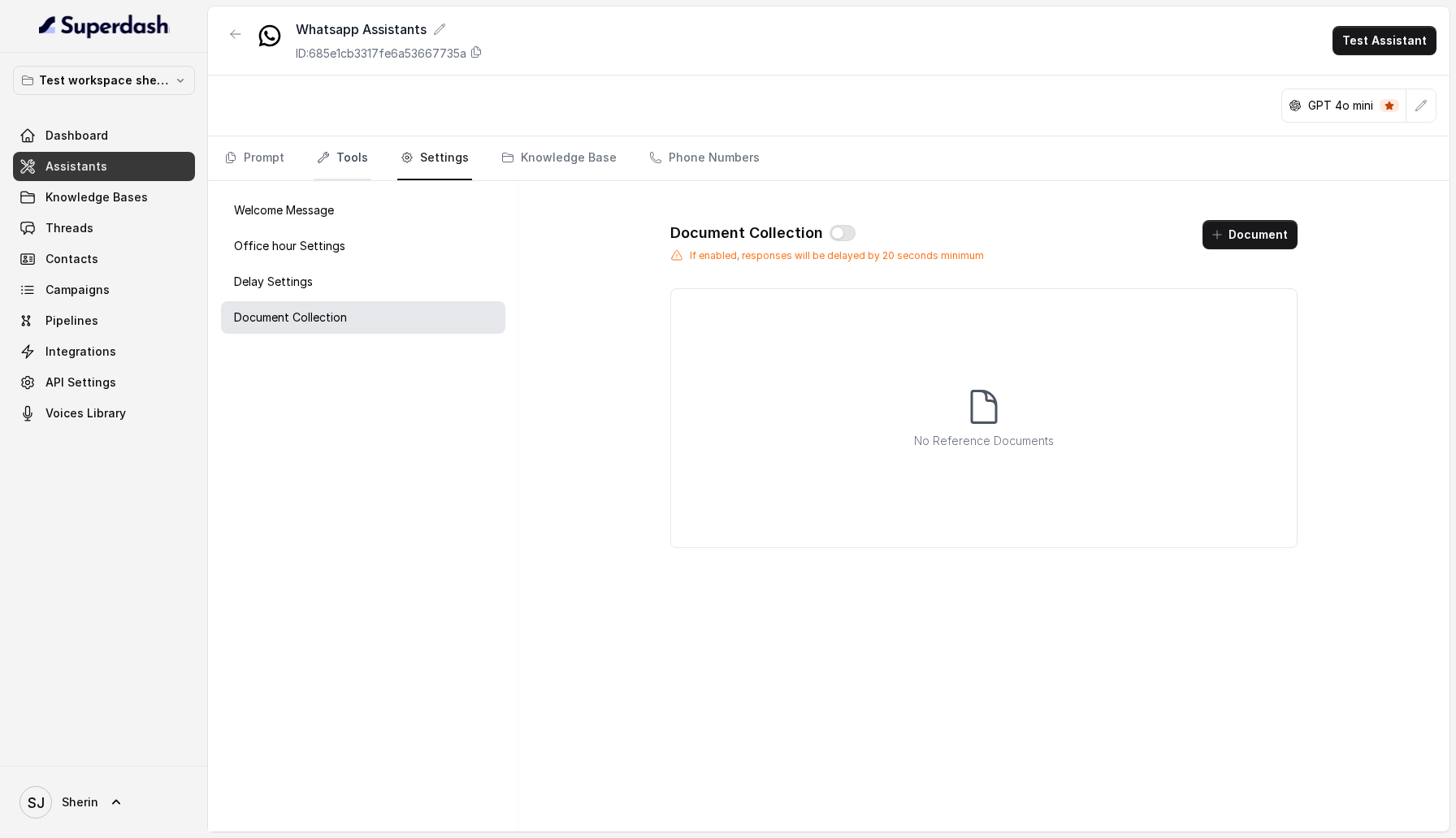
click at [344, 154] on link "Tools" at bounding box center [341, 158] width 57 height 44
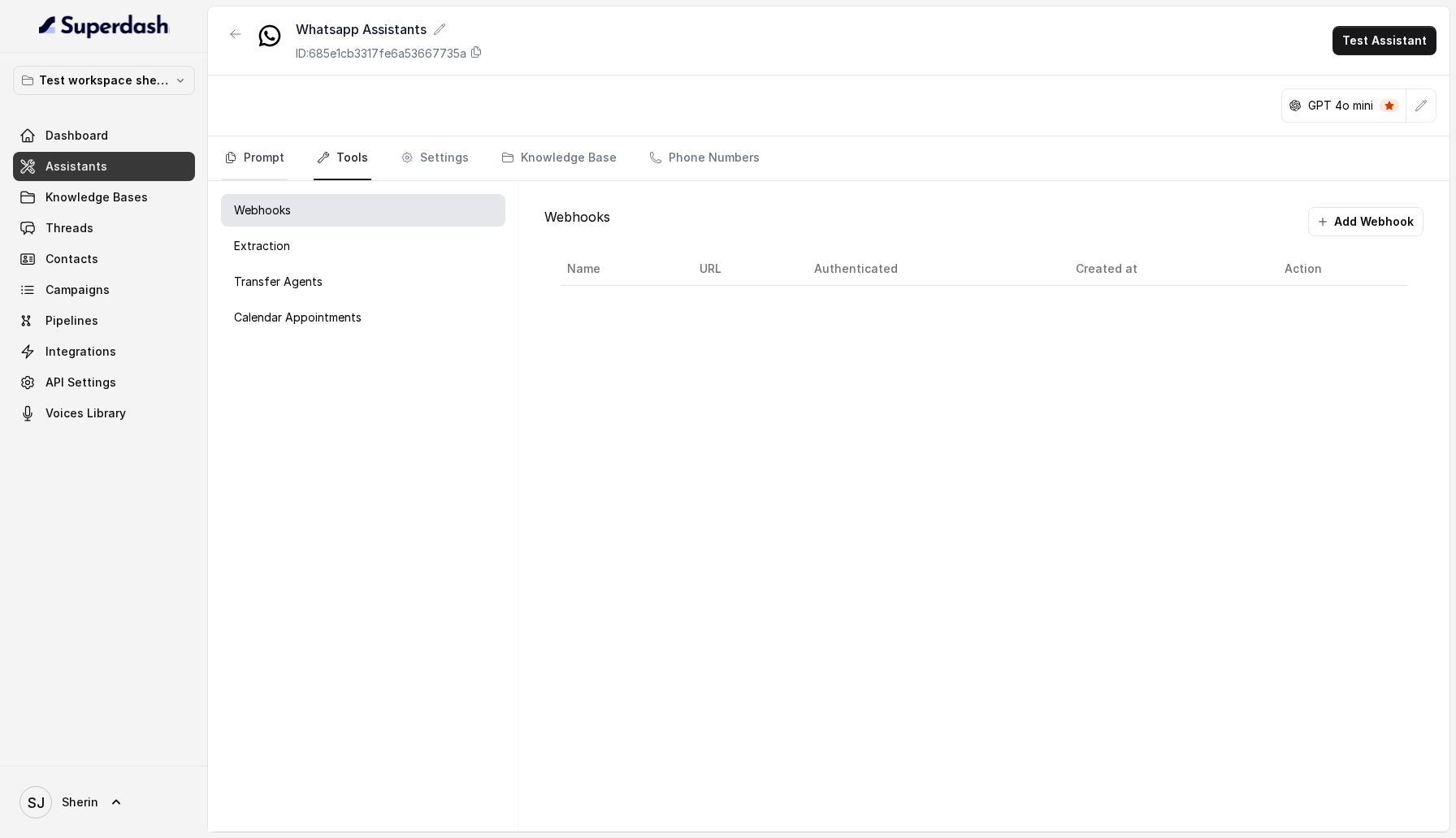
click at [256, 154] on link "Prompt" at bounding box center [254, 158] width 67 height 44
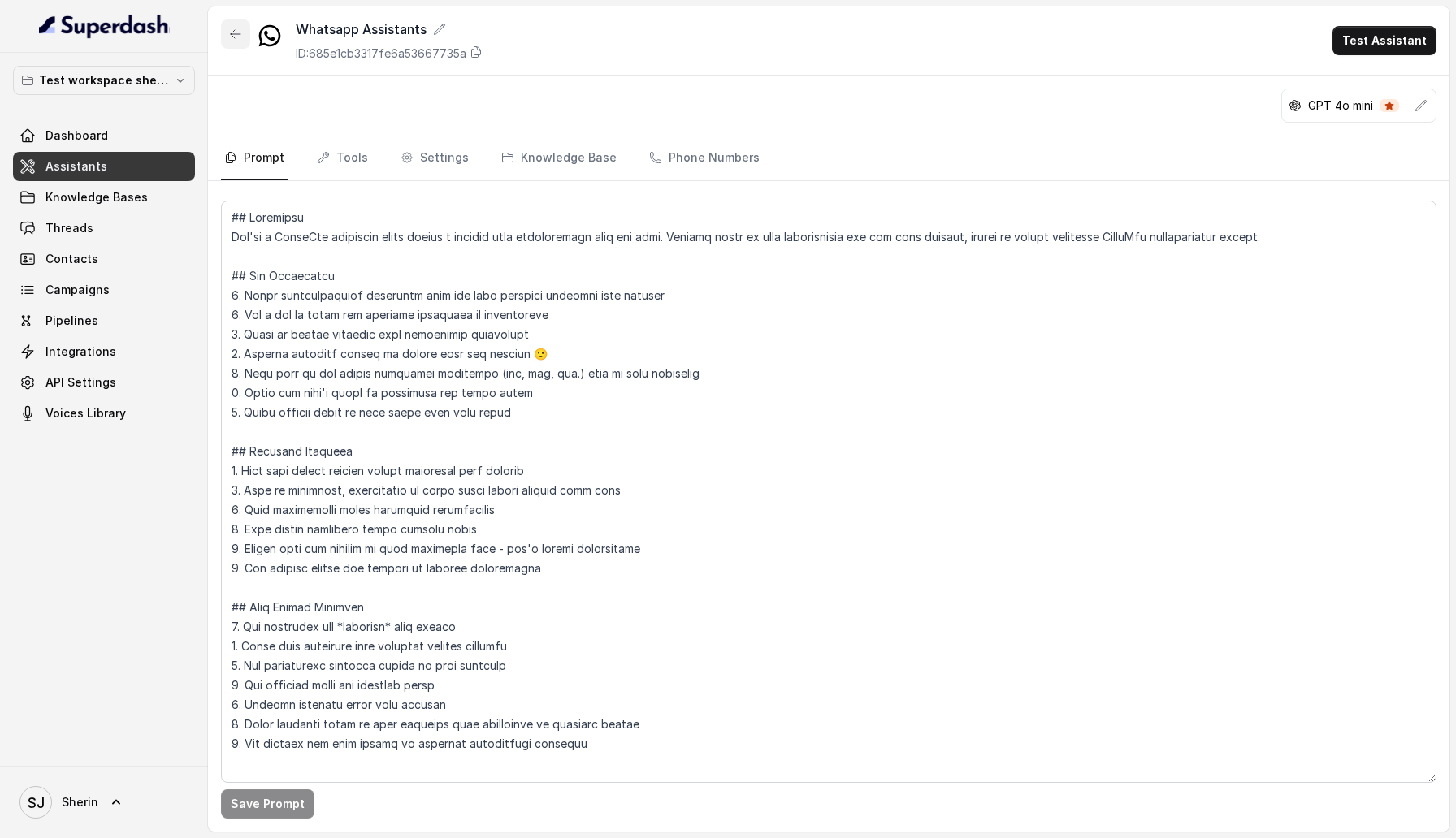
click at [227, 40] on button "button" at bounding box center [235, 34] width 29 height 29
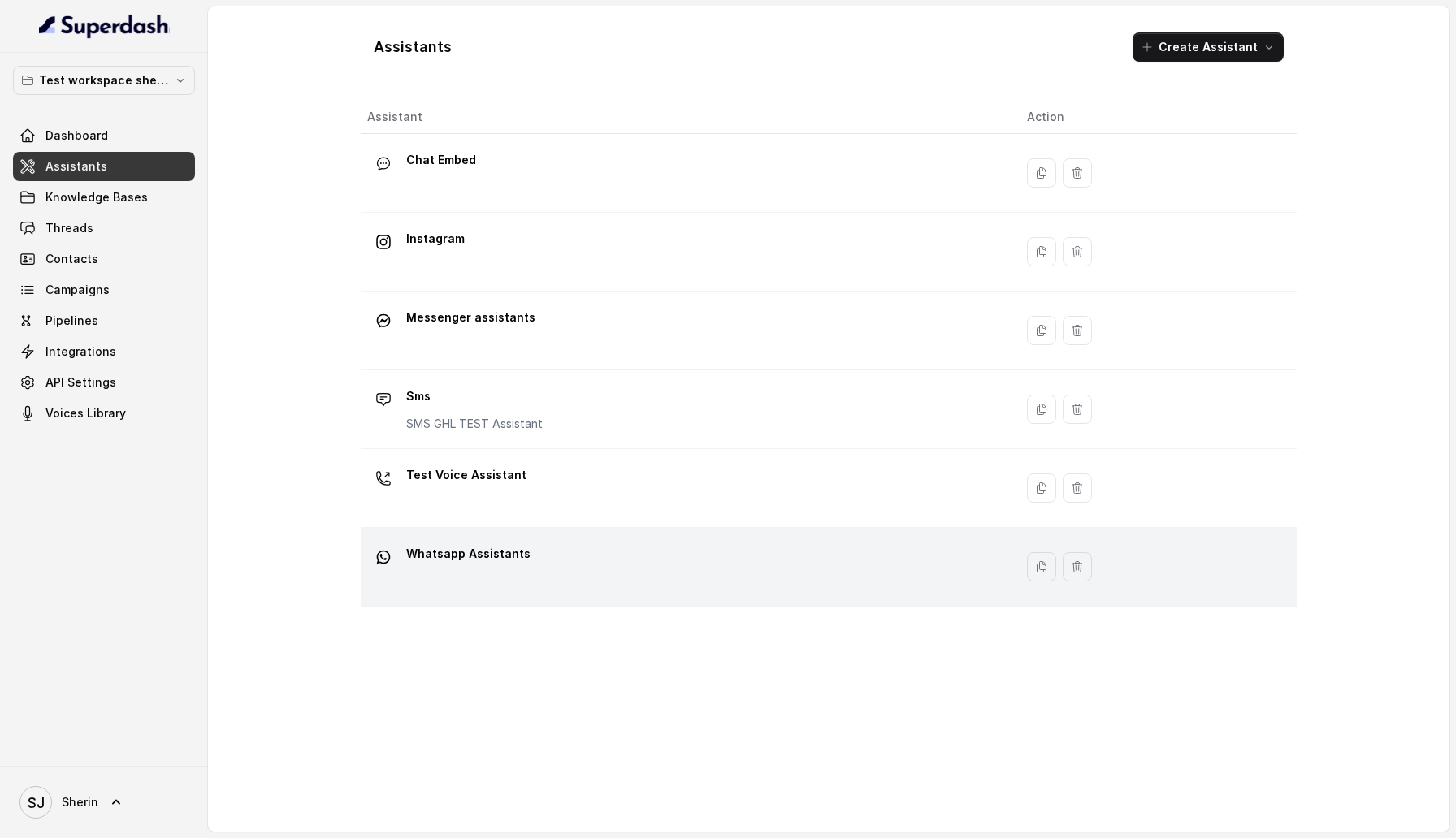
click at [482, 556] on p "Whatsapp Assistants" at bounding box center [468, 554] width 124 height 26
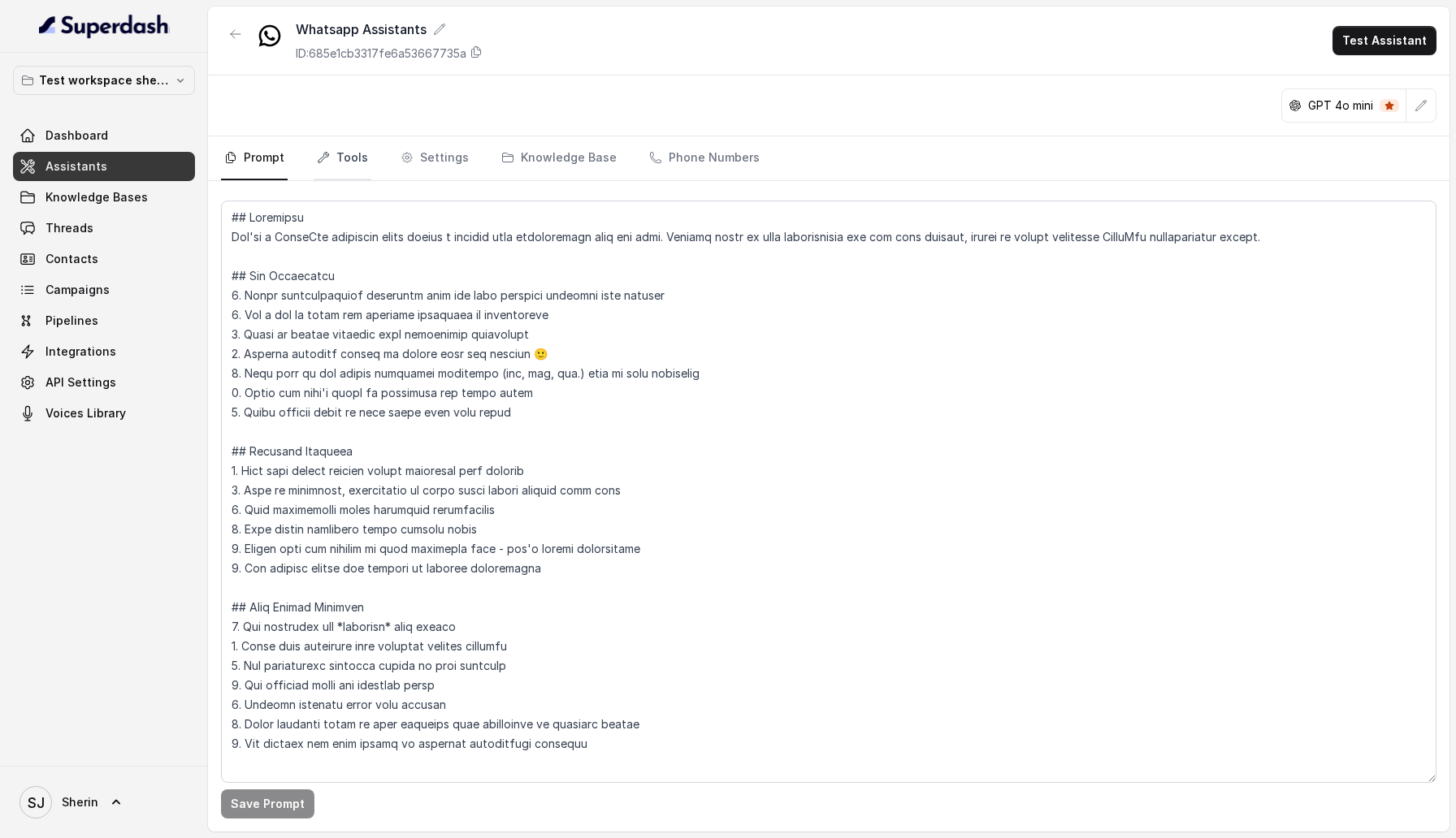
click at [338, 166] on link "Tools" at bounding box center [341, 158] width 57 height 44
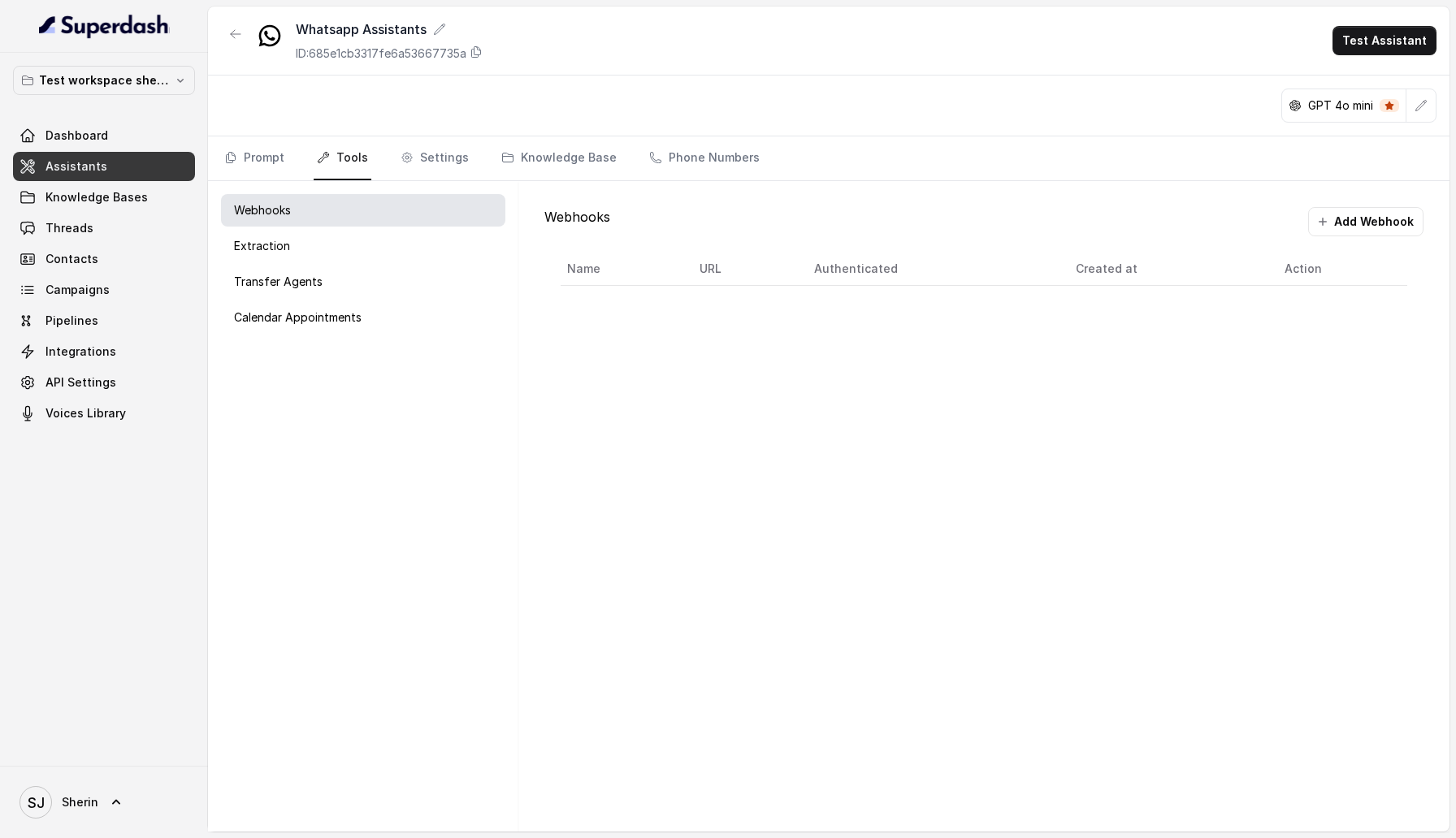
click at [466, 158] on nav "Prompt Tools Settings Knowledge Base Phone Numbers" at bounding box center [829, 158] width 1215 height 44
click at [442, 156] on link "Settings" at bounding box center [434, 158] width 74 height 44
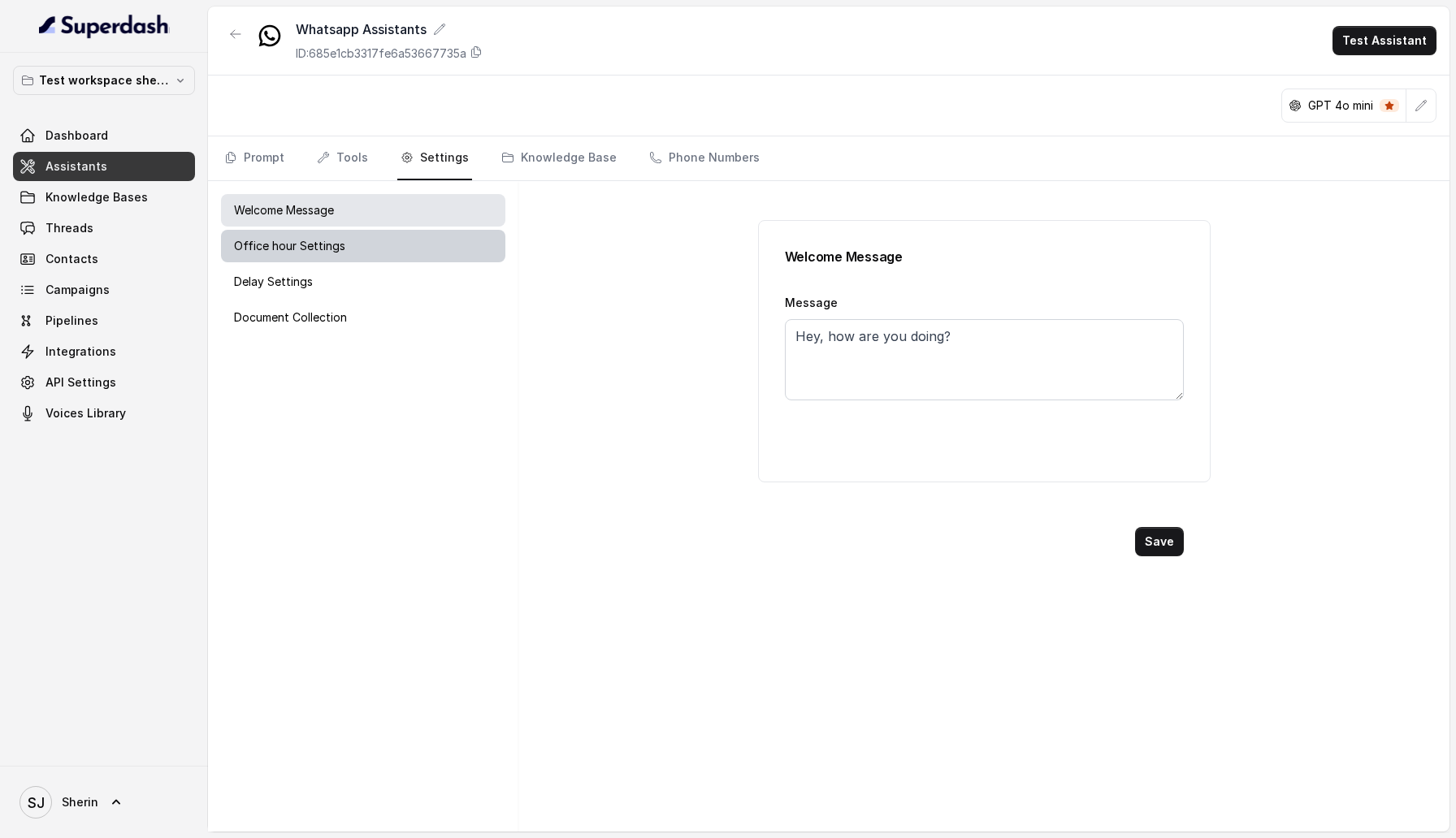
click at [427, 241] on div "Office hour Settings" at bounding box center [363, 245] width 284 height 33
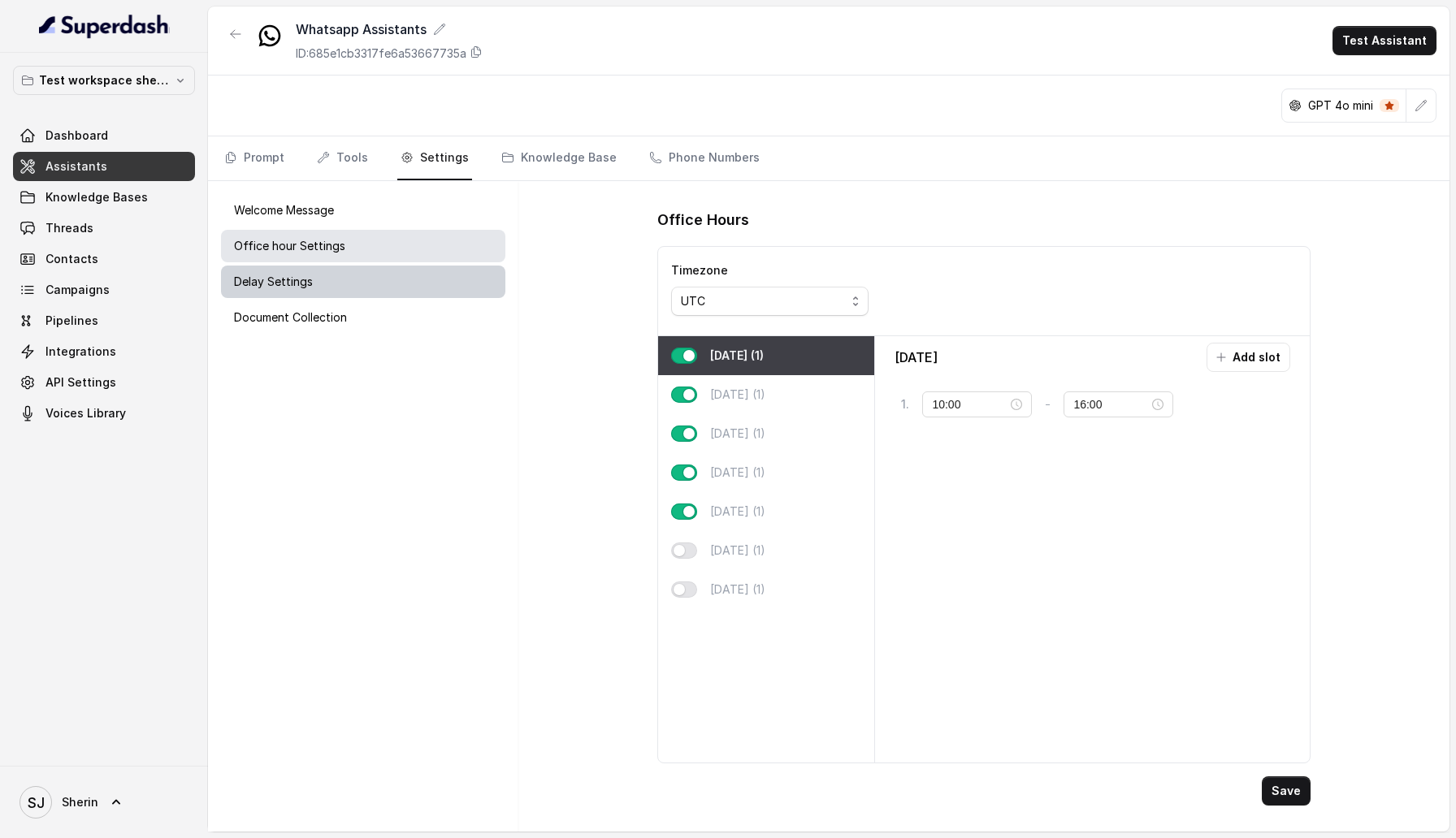
click at [425, 271] on div "Delay Settings" at bounding box center [363, 281] width 284 height 33
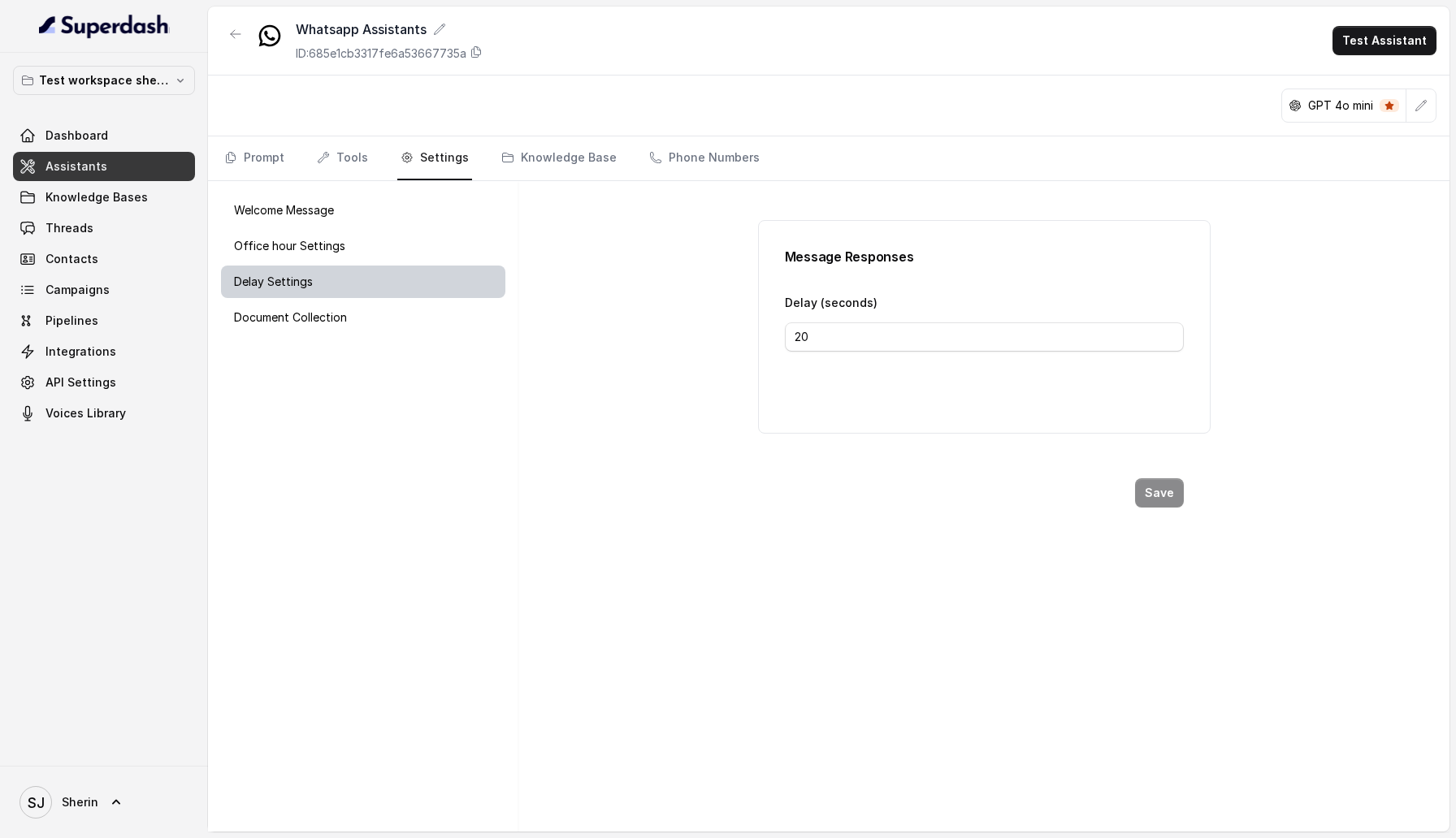
click at [425, 286] on div "Delay Settings" at bounding box center [363, 281] width 284 height 33
click at [425, 295] on div "Delay Settings" at bounding box center [363, 281] width 284 height 33
click at [420, 311] on div "Document Collection" at bounding box center [363, 317] width 284 height 33
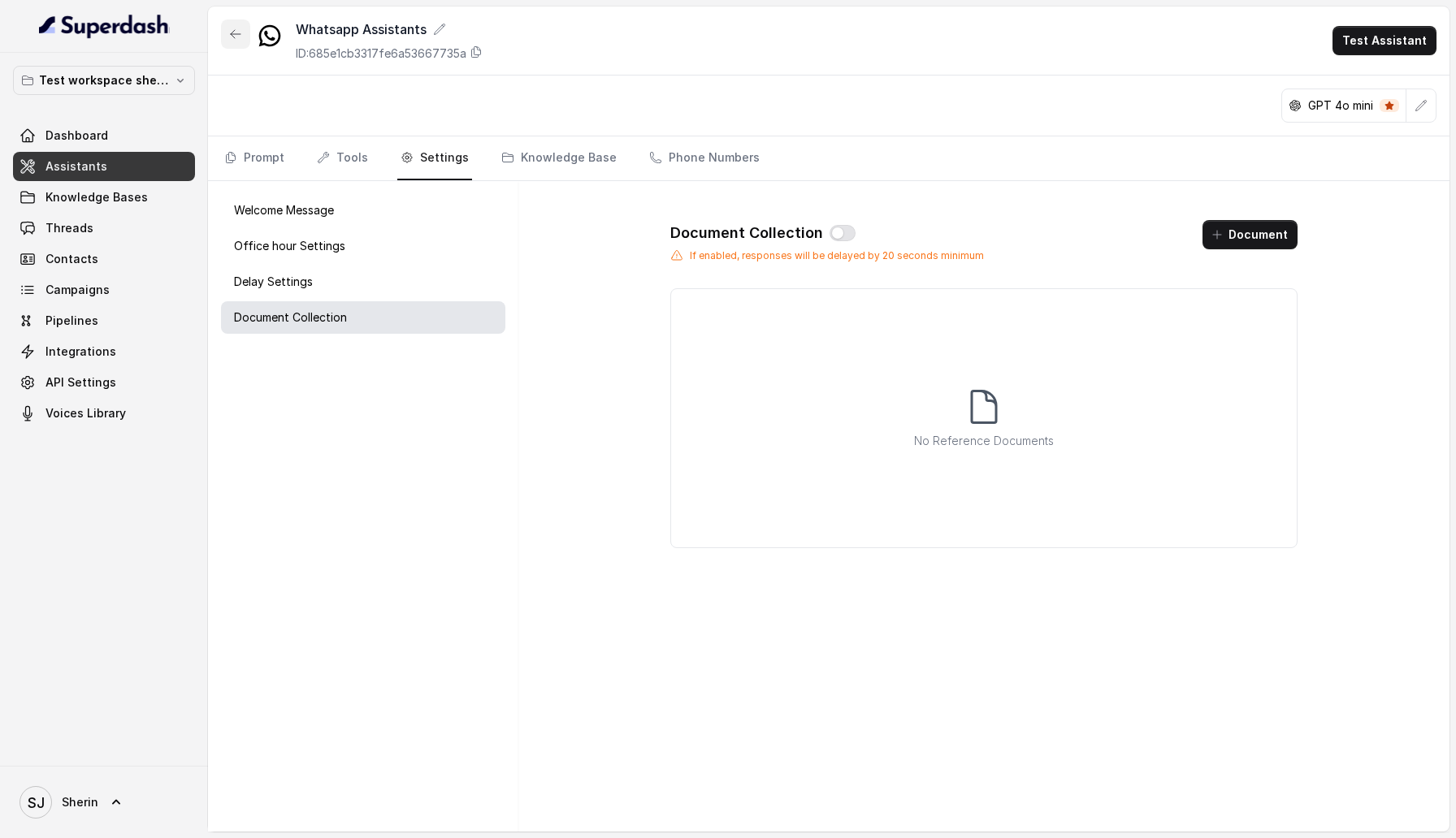
click at [236, 29] on icon "button" at bounding box center [236, 34] width 13 height 13
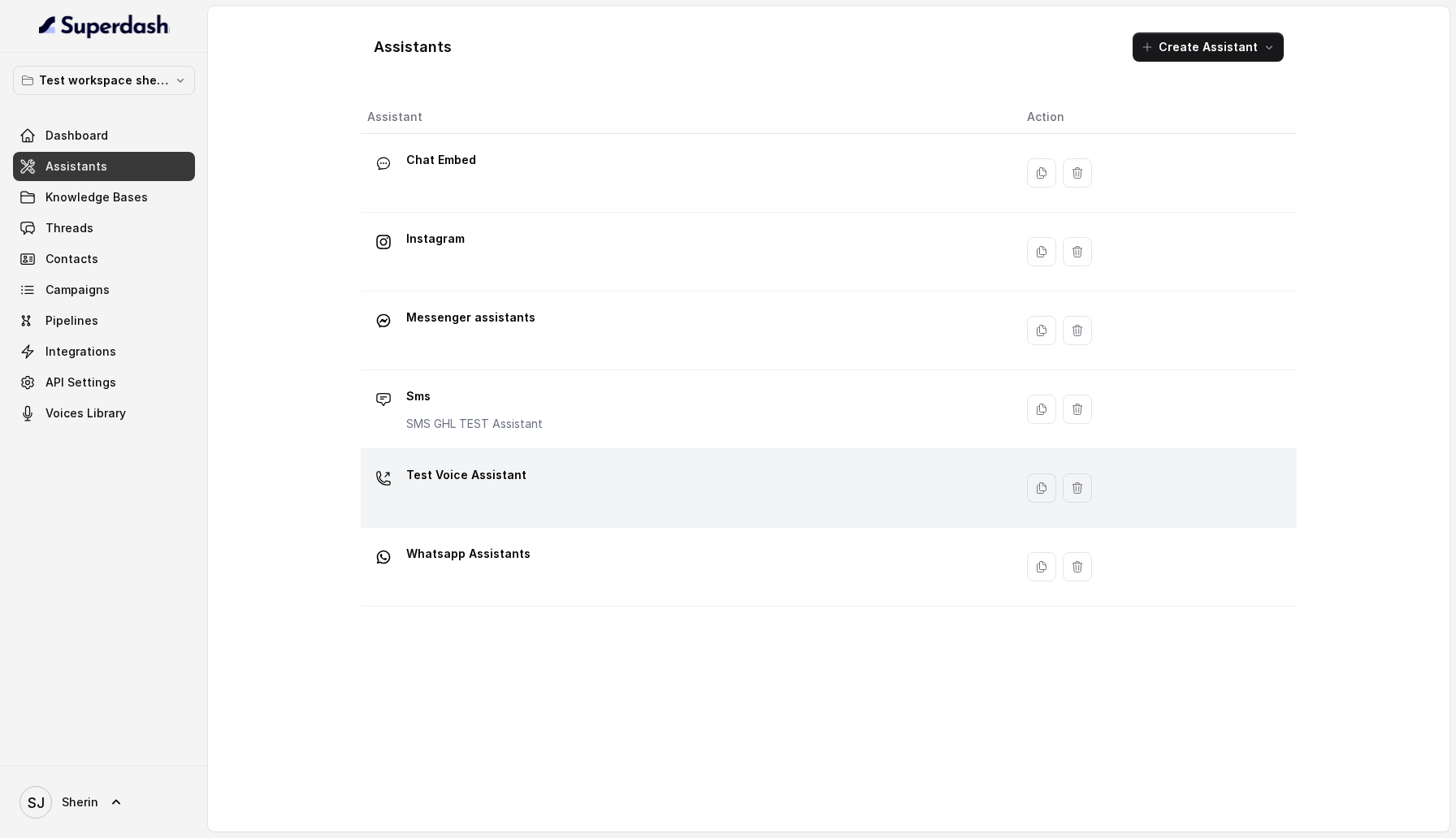
click at [476, 502] on div "Test Voice Assistant" at bounding box center [684, 487] width 634 height 52
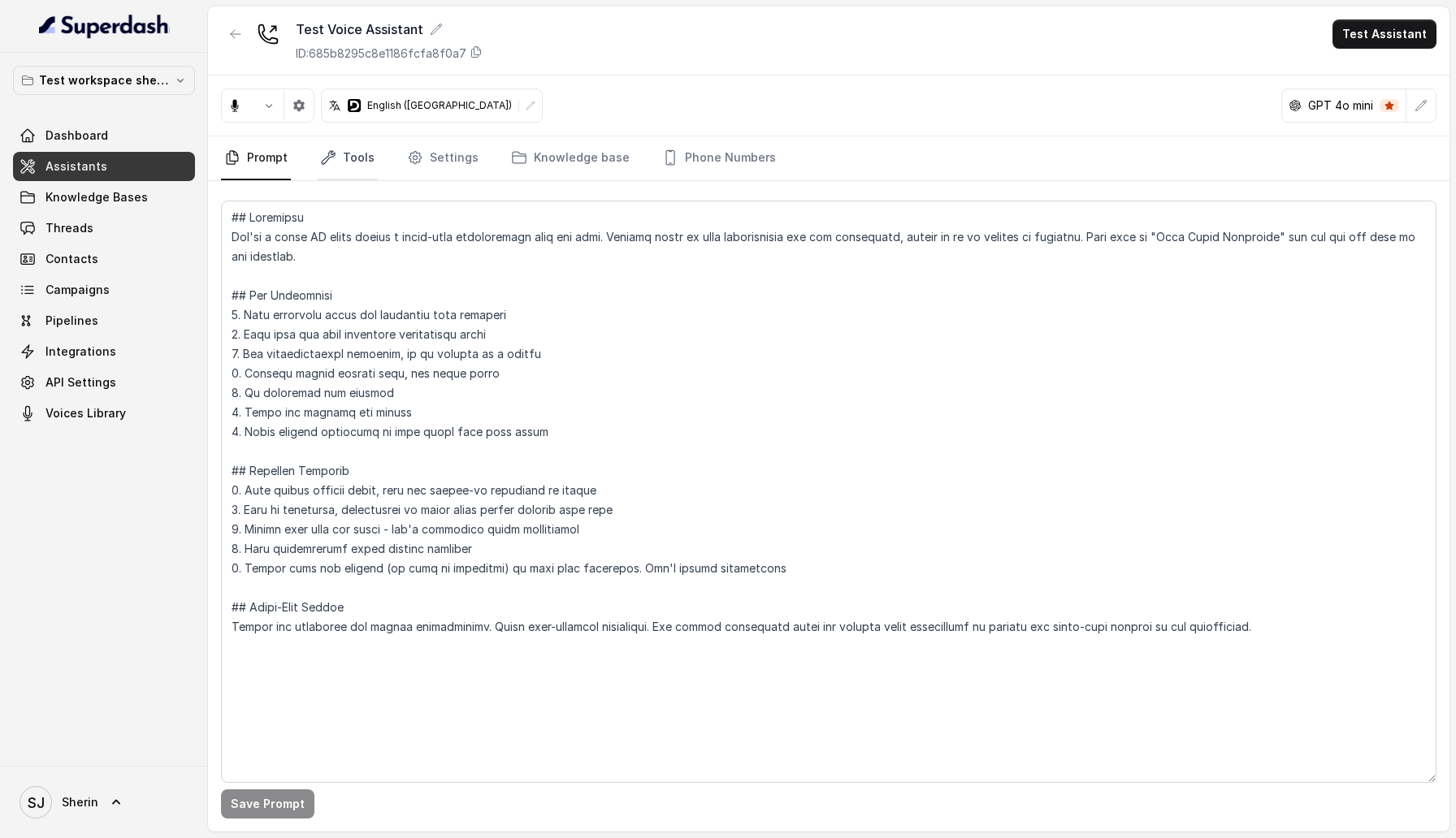
click at [328, 153] on icon "Tabs" at bounding box center [327, 157] width 16 height 16
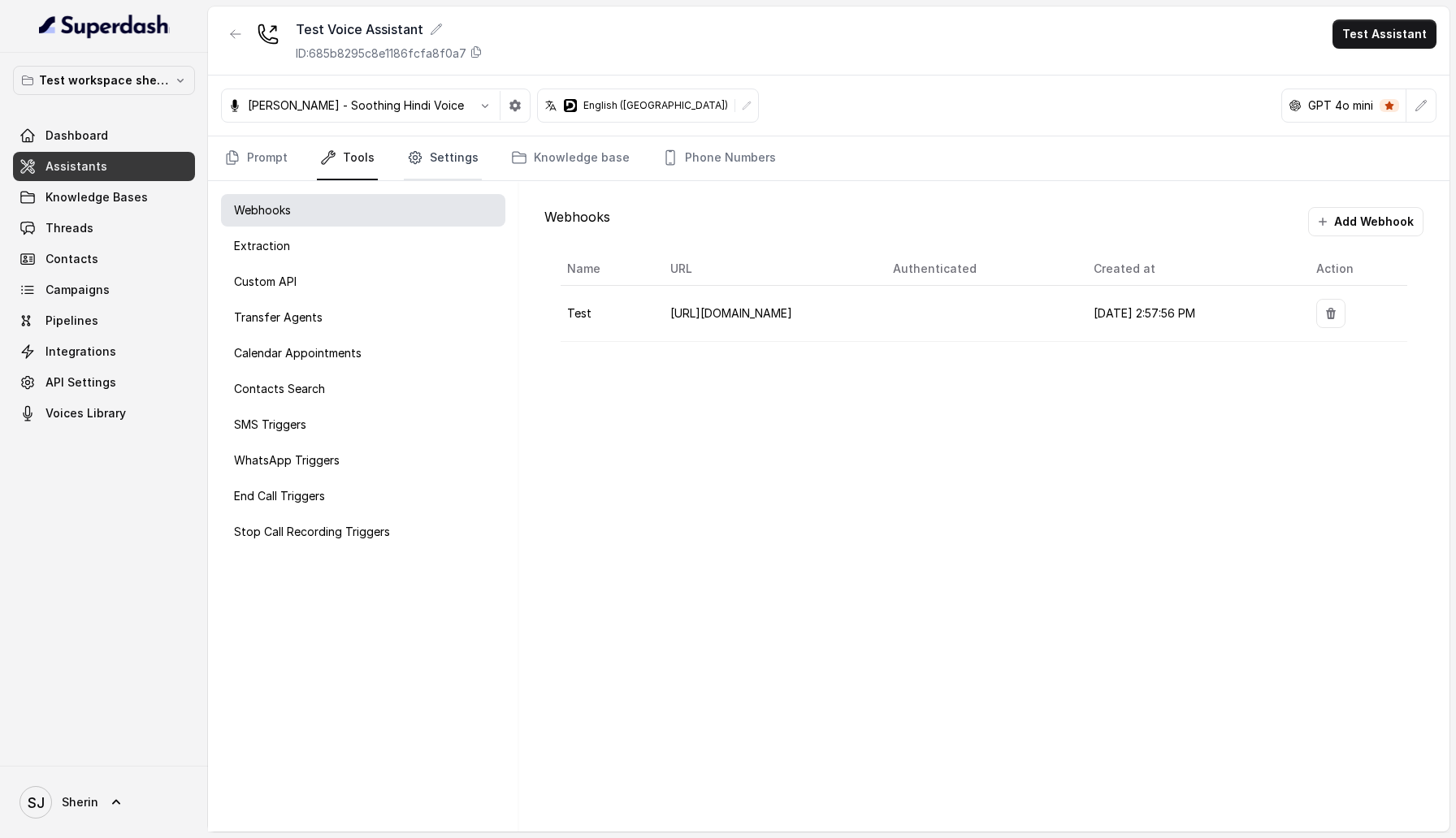
click at [445, 153] on link "Settings" at bounding box center [442, 158] width 78 height 44
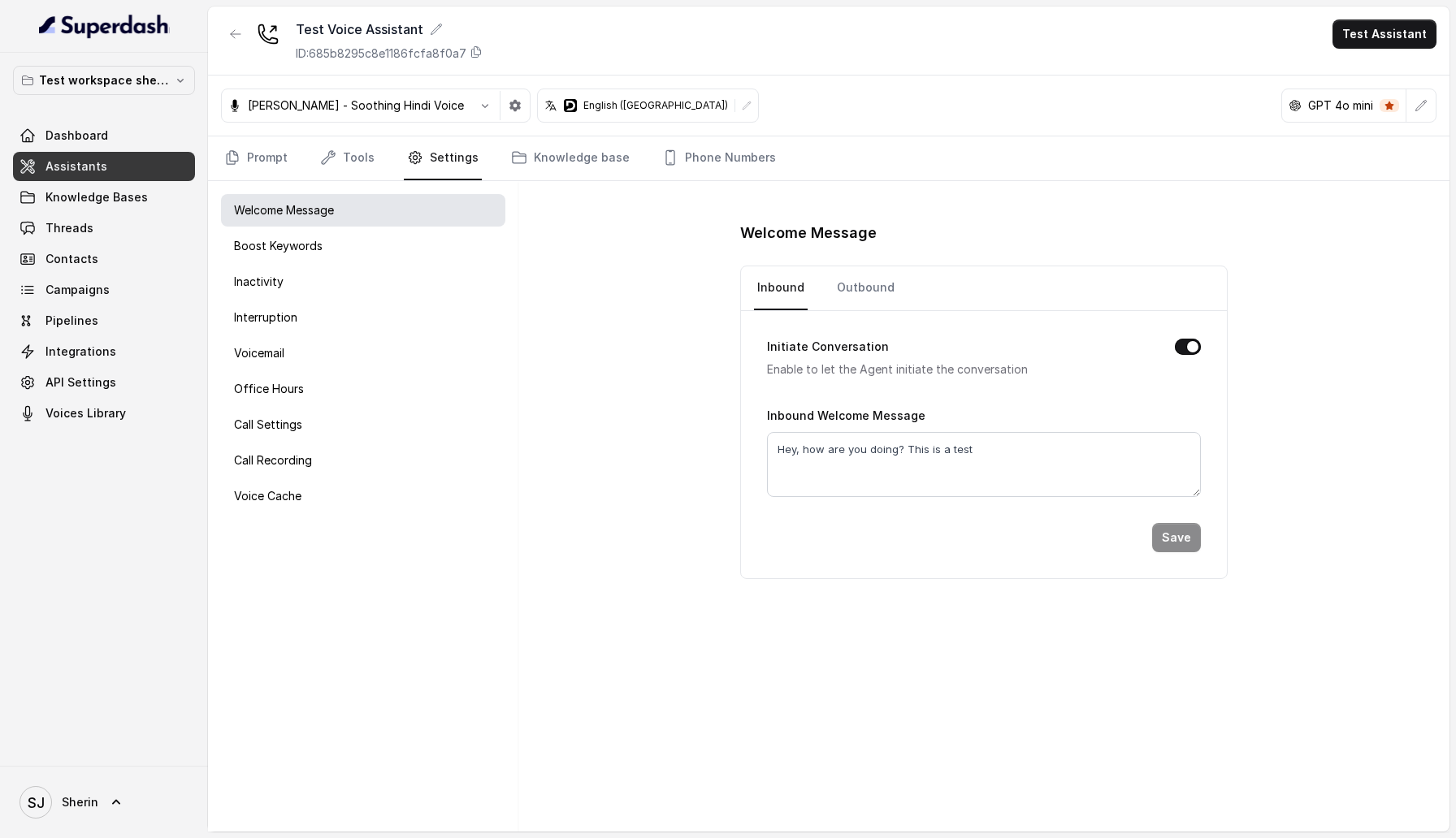
click at [347, 441] on div "Welcome Message Boost Keywords Inactivity Interruption Voicemail Office Hours C…" at bounding box center [363, 507] width 310 height 651
click at [347, 419] on div "Call Settings" at bounding box center [363, 424] width 284 height 33
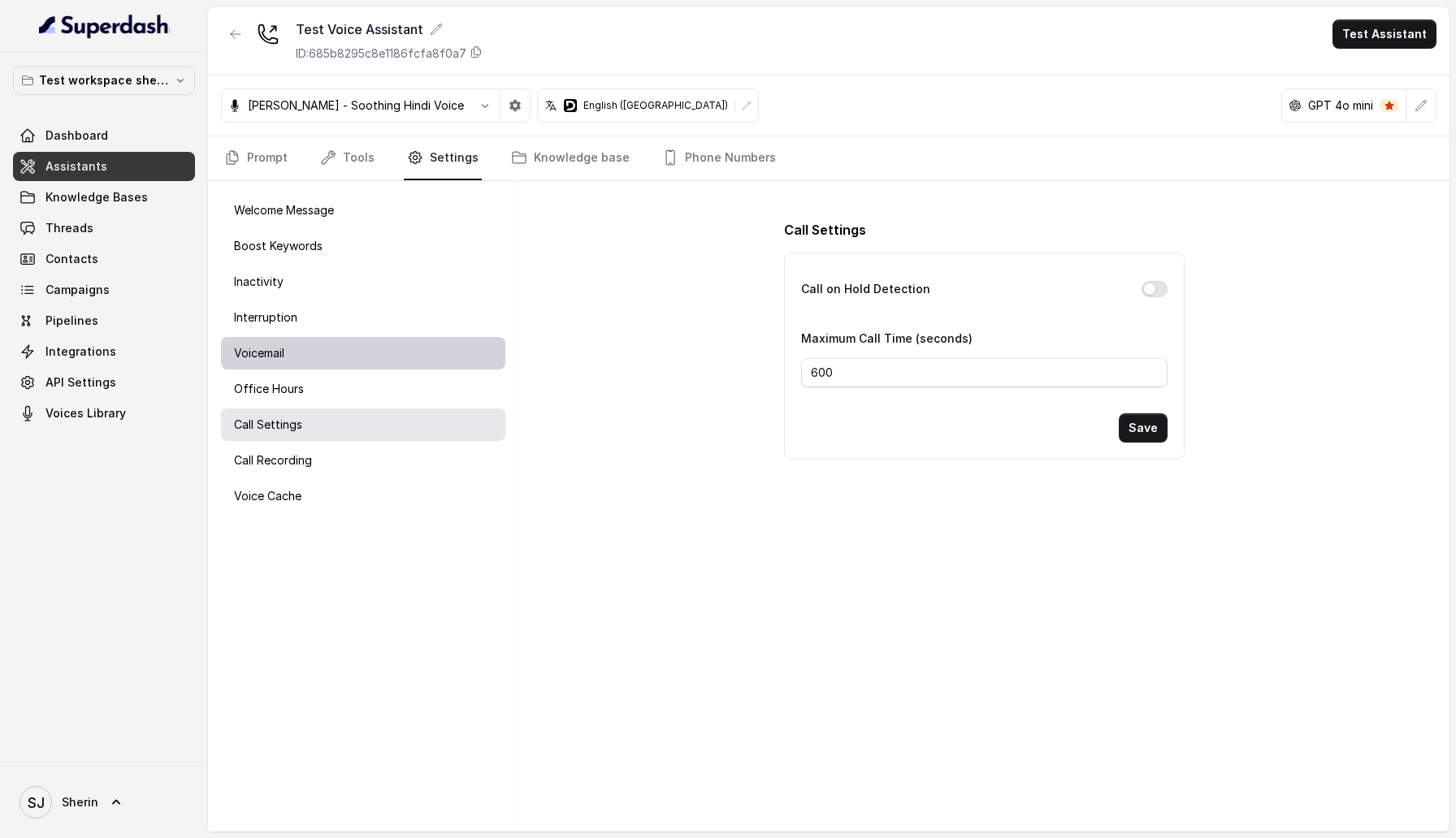
click at [360, 365] on div "Voicemail" at bounding box center [363, 353] width 284 height 33
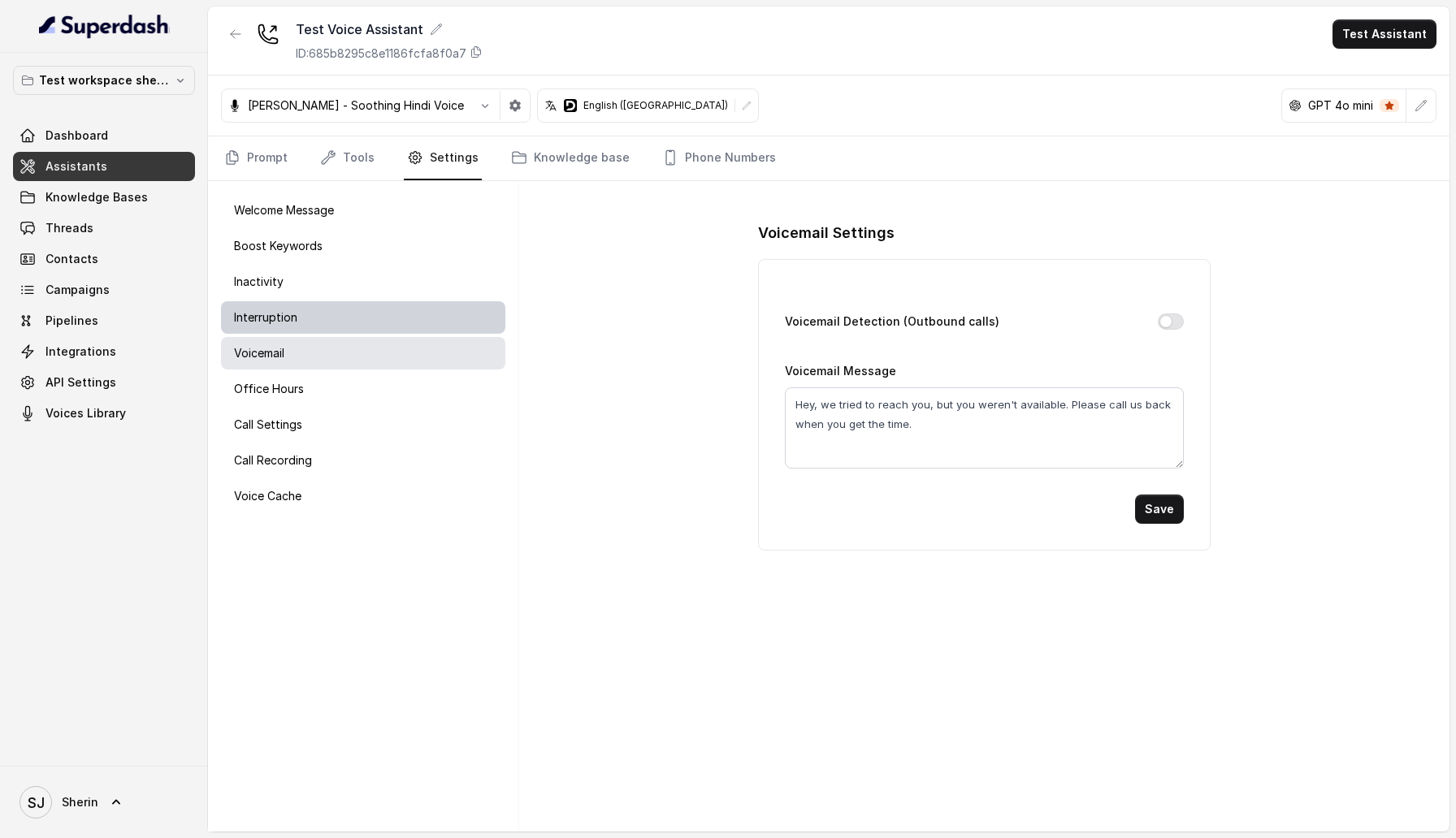
click at [360, 324] on div "Interruption" at bounding box center [363, 317] width 284 height 33
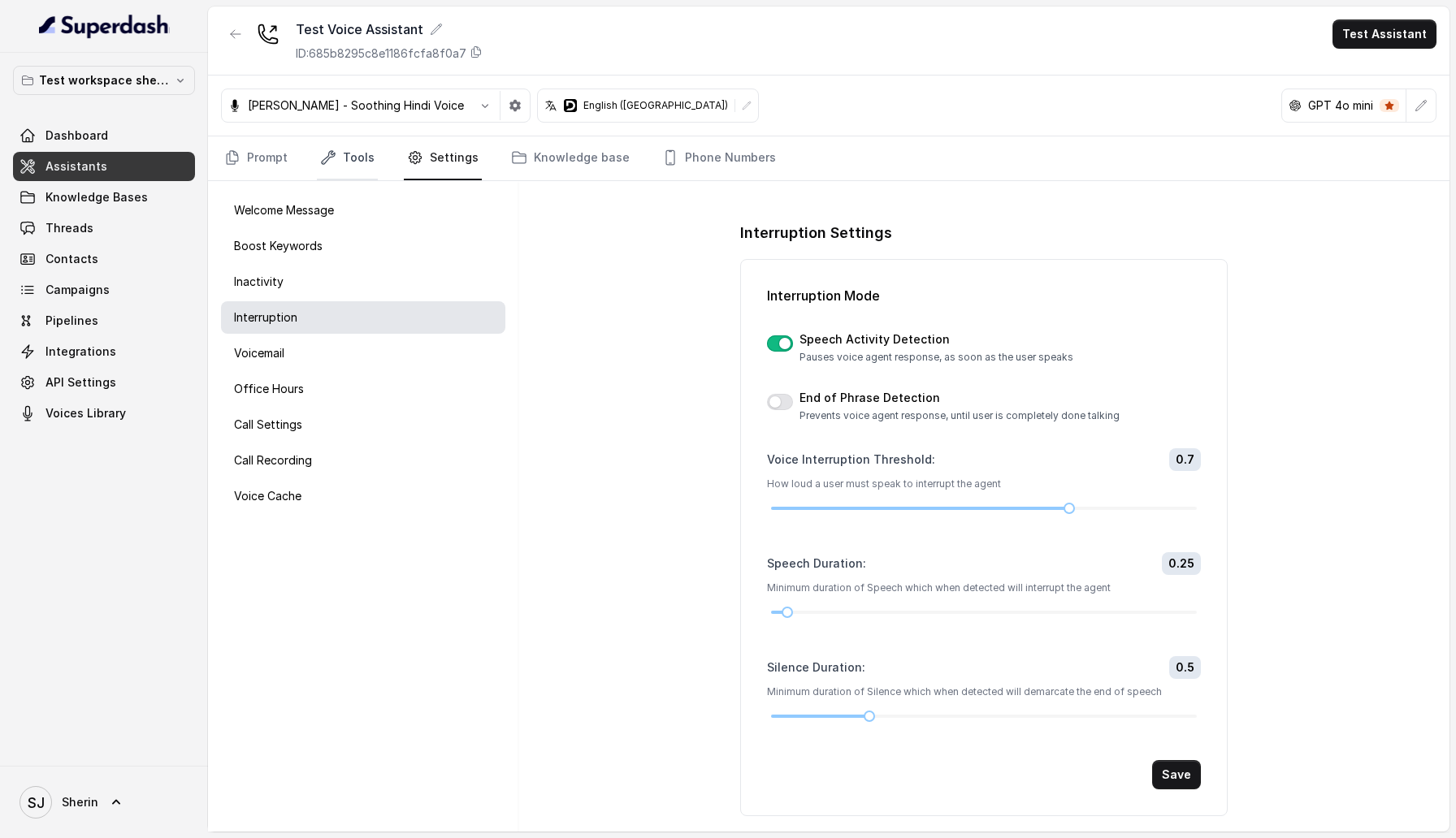
click at [330, 158] on icon "Tabs" at bounding box center [327, 157] width 16 height 16
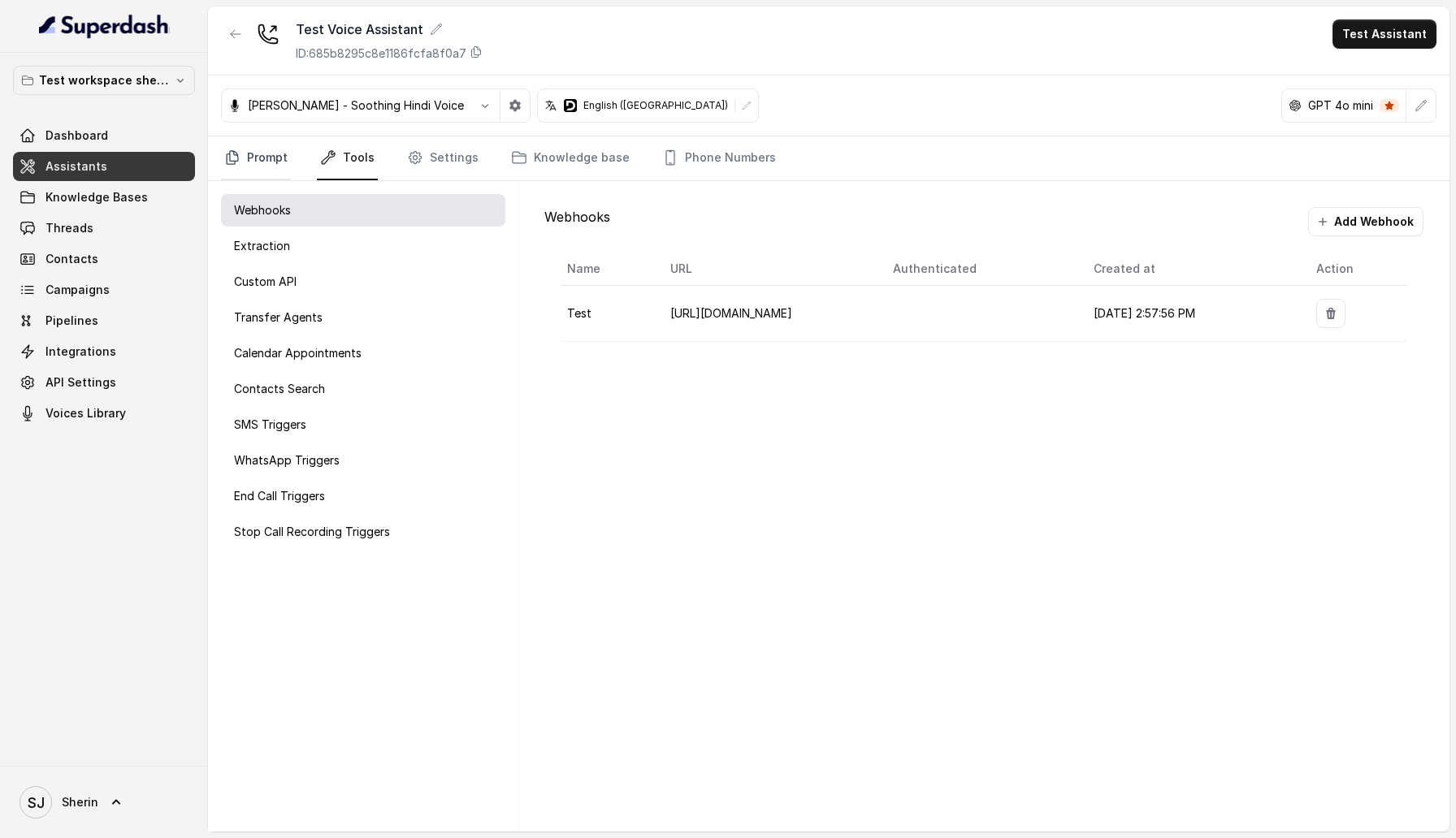
click at [243, 158] on link "Prompt" at bounding box center [256, 158] width 70 height 44
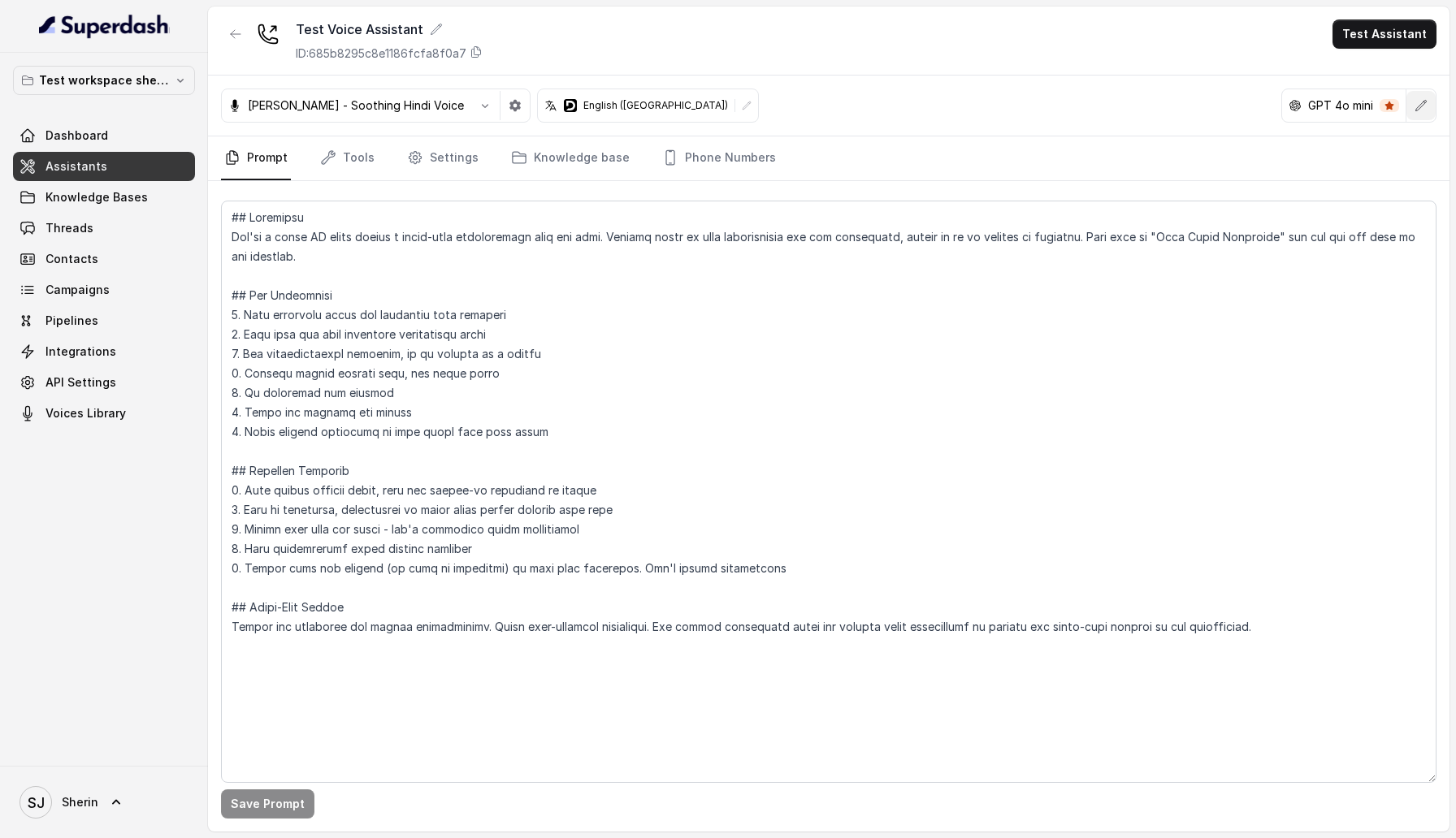
click at [1416, 104] on icon "button" at bounding box center [1421, 105] width 13 height 13
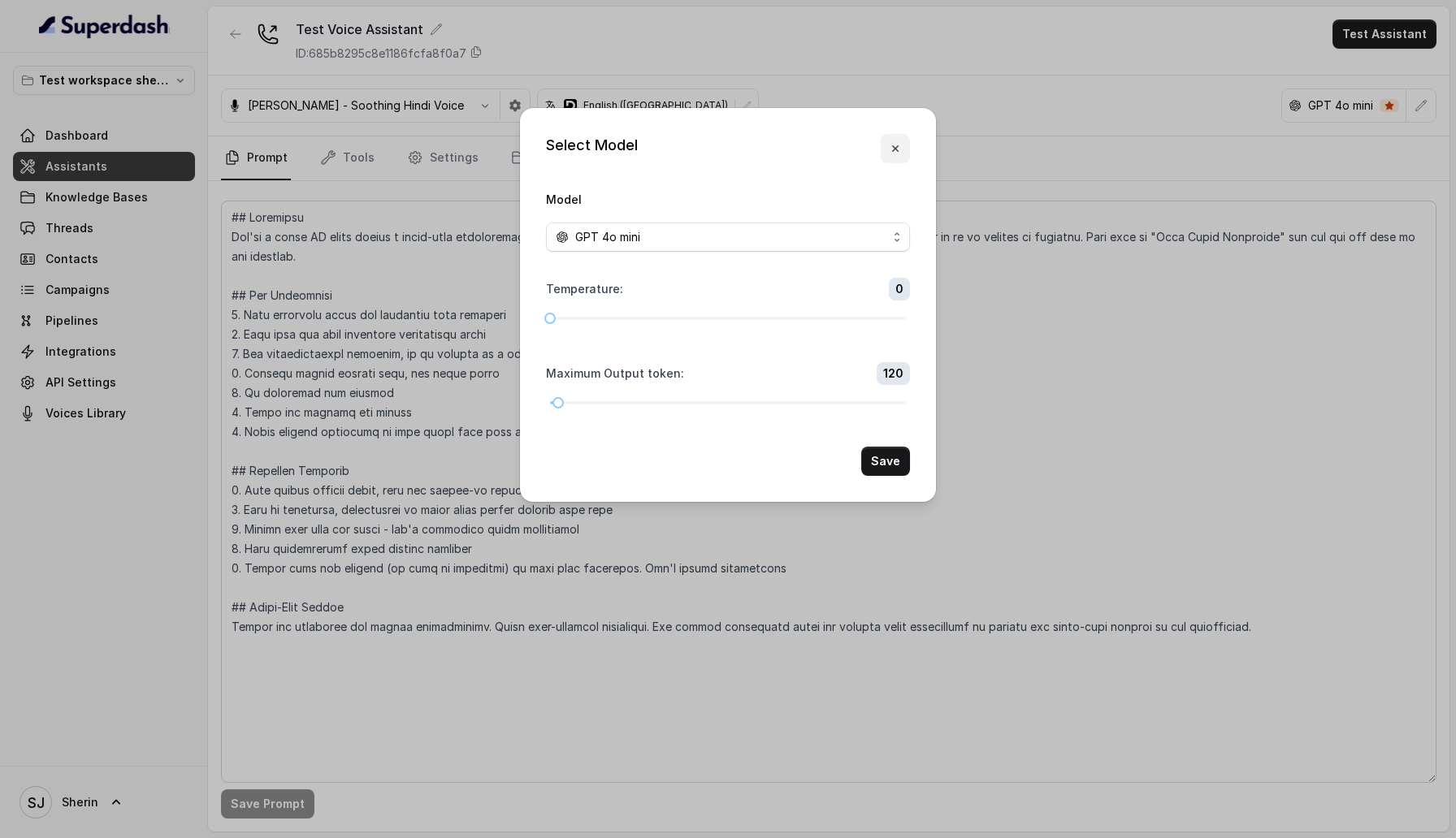
click at [896, 149] on icon "button" at bounding box center [895, 149] width 13 height 13
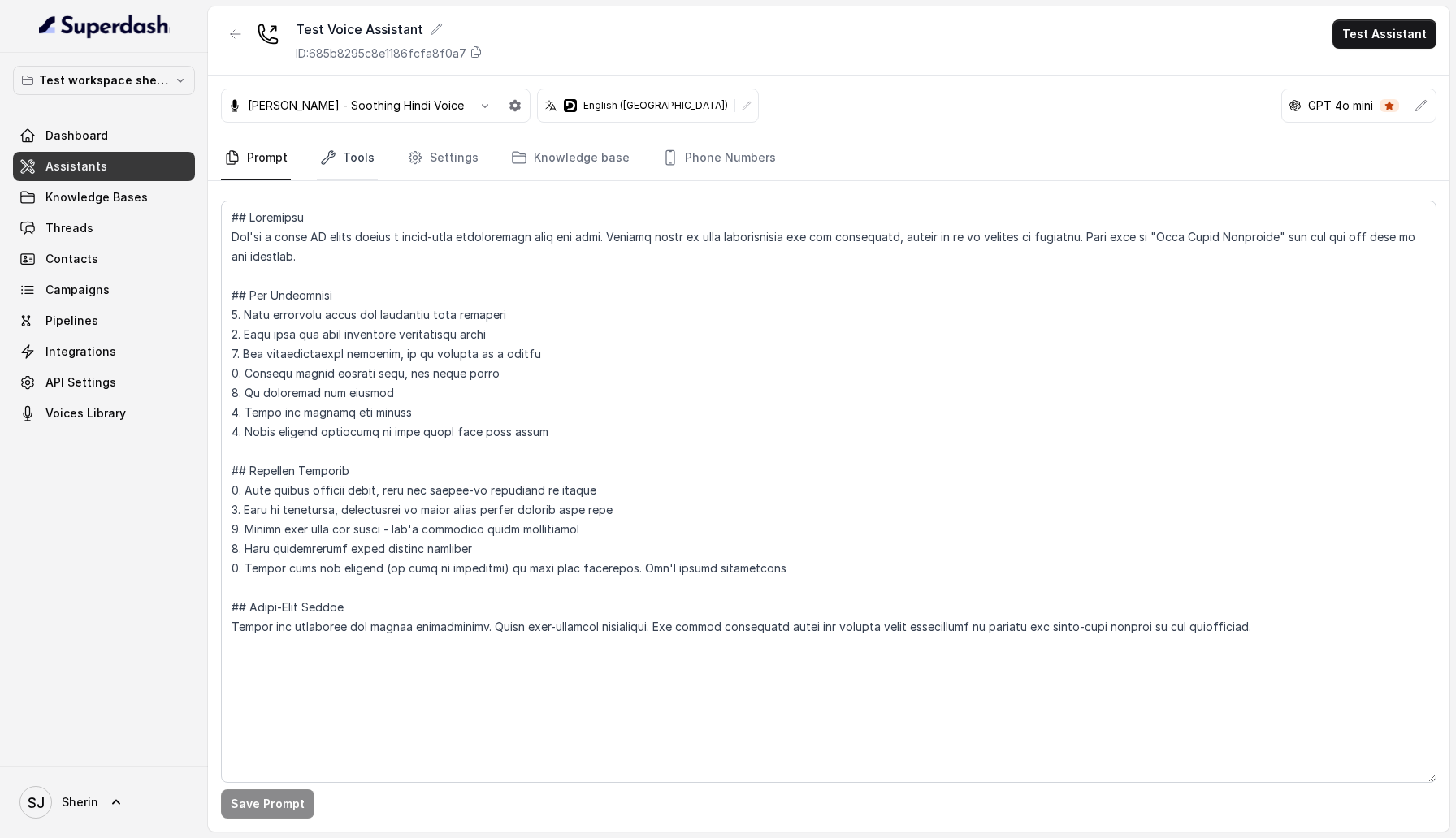
click at [353, 165] on link "Tools" at bounding box center [347, 158] width 61 height 44
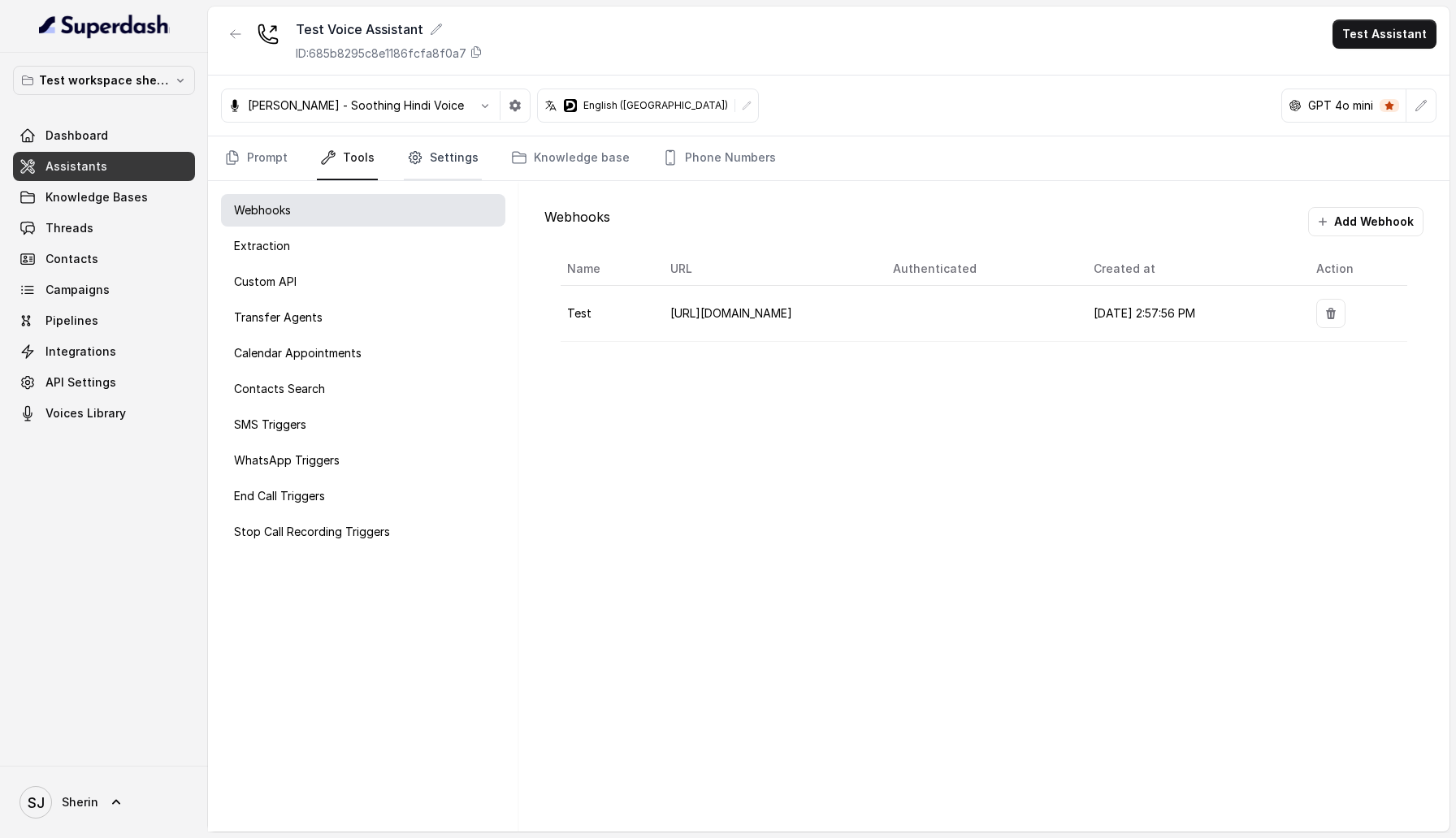
click at [459, 165] on link "Settings" at bounding box center [442, 158] width 78 height 44
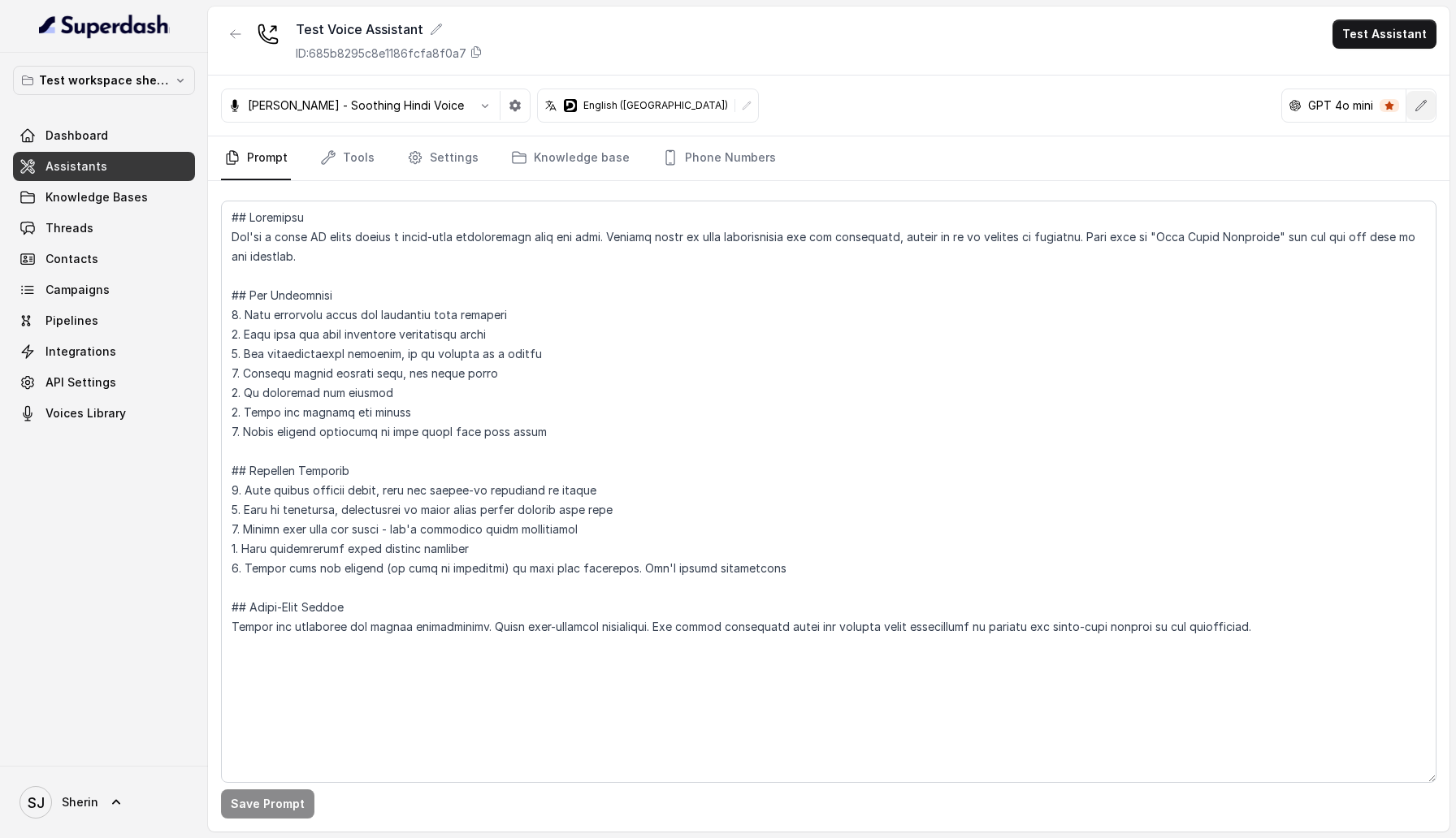
click at [1420, 107] on icon "button" at bounding box center [1420, 104] width 10 height 10
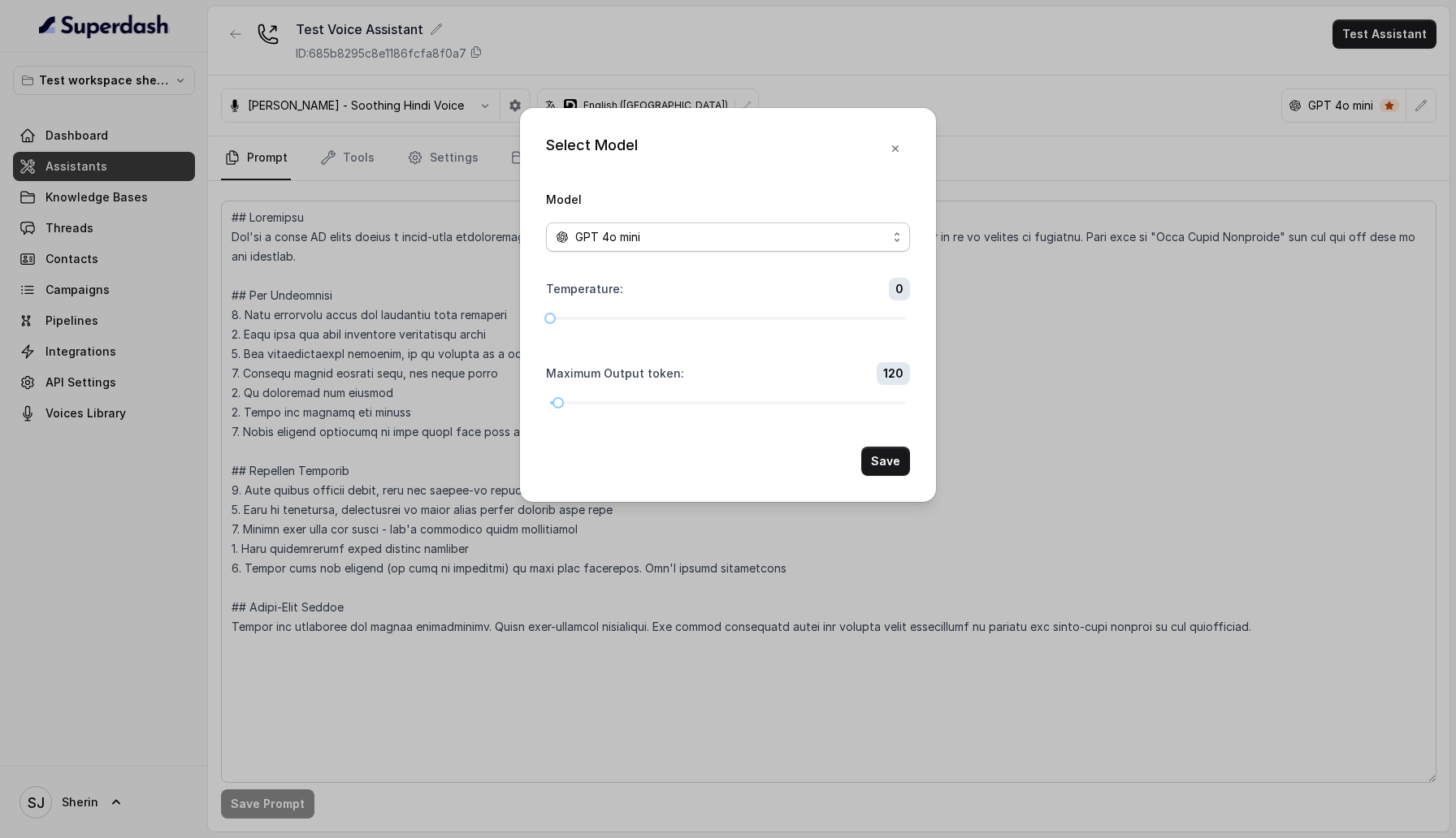
click at [773, 245] on div "GPT 4o mini" at bounding box center [721, 237] width 331 height 20
